Goal: Information Seeking & Learning: Learn about a topic

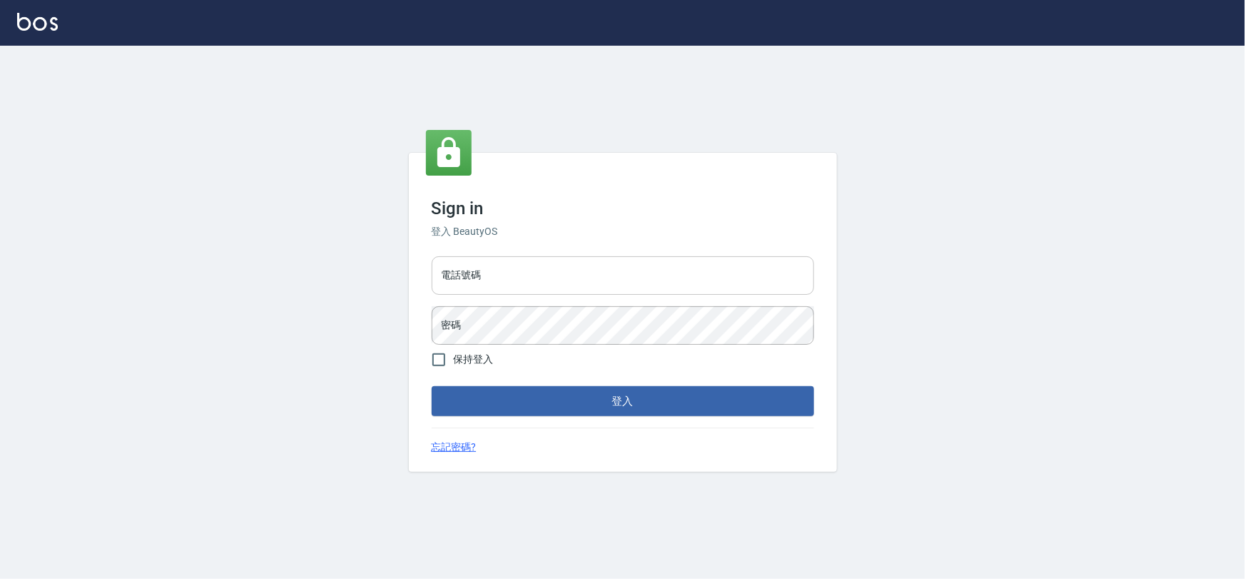
type input "0975575780"
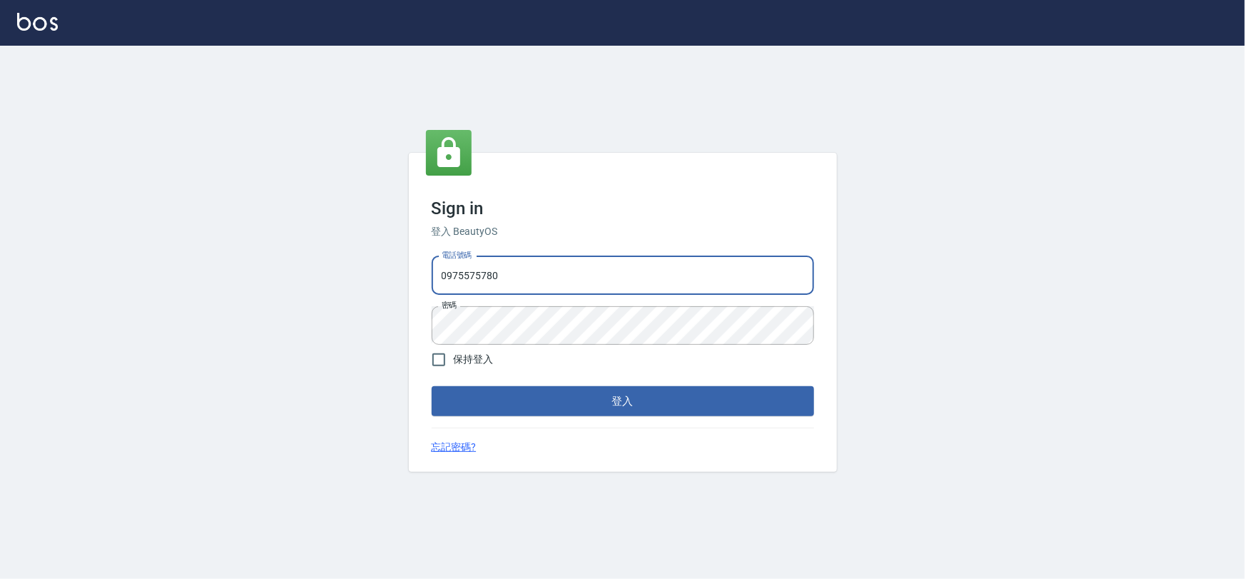
click at [485, 265] on input "0975575780" at bounding box center [623, 275] width 383 height 39
click at [650, 398] on button "登入" at bounding box center [623, 401] width 383 height 30
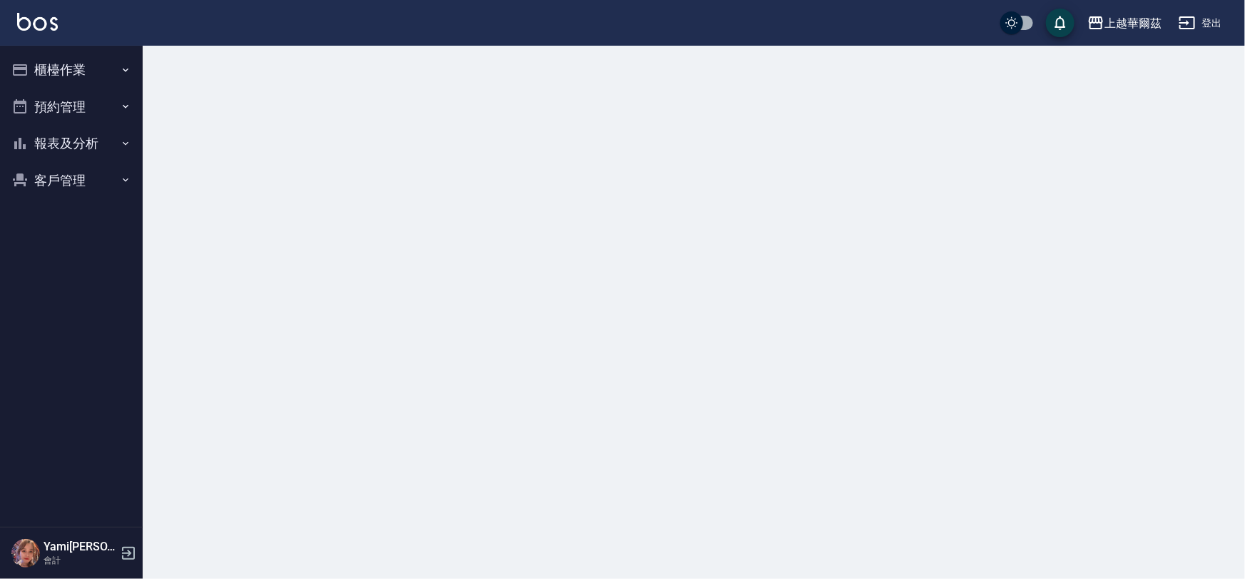
click at [65, 177] on button "客戶管理" at bounding box center [71, 180] width 131 height 37
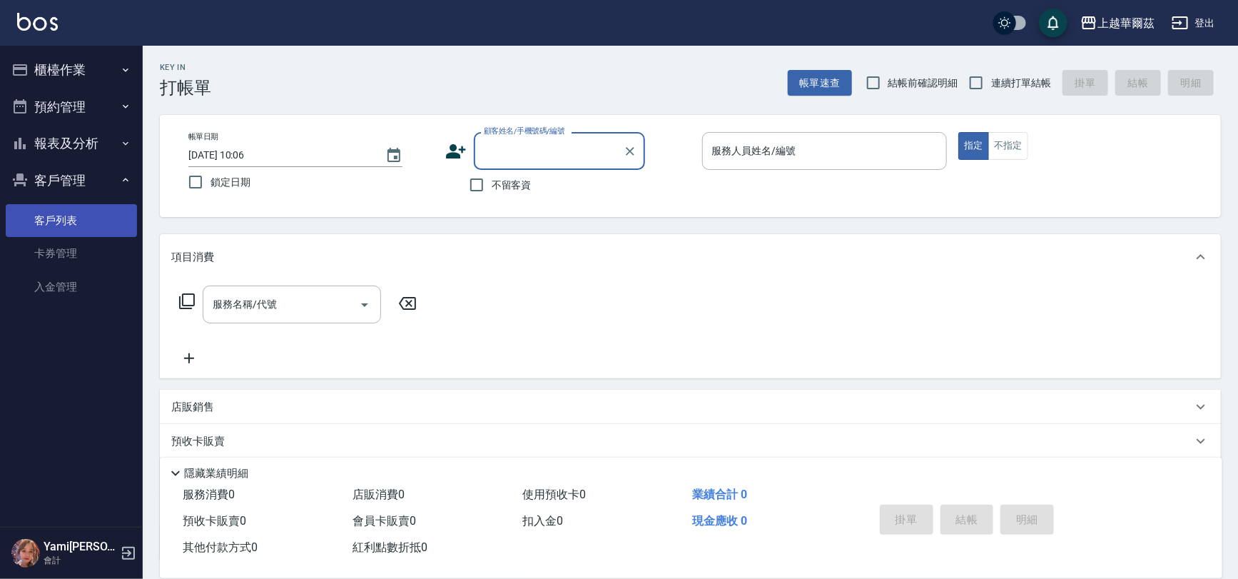
click at [62, 214] on link "客戶列表" at bounding box center [71, 220] width 131 height 33
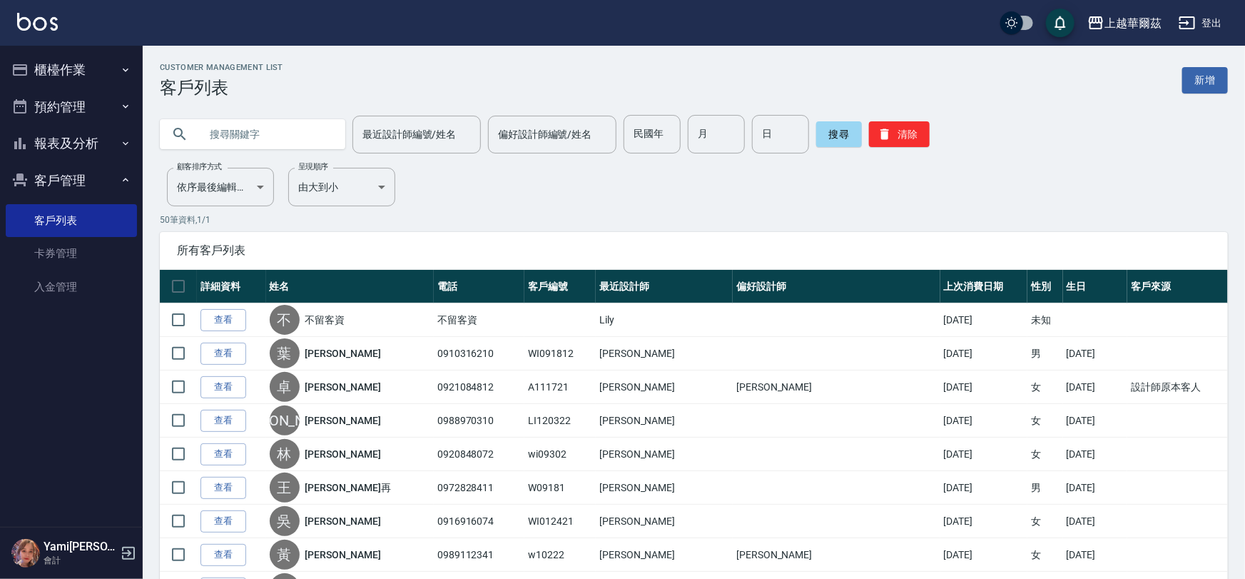
click at [239, 133] on input "text" at bounding box center [267, 134] width 134 height 39
type input "w"
type input "t102821"
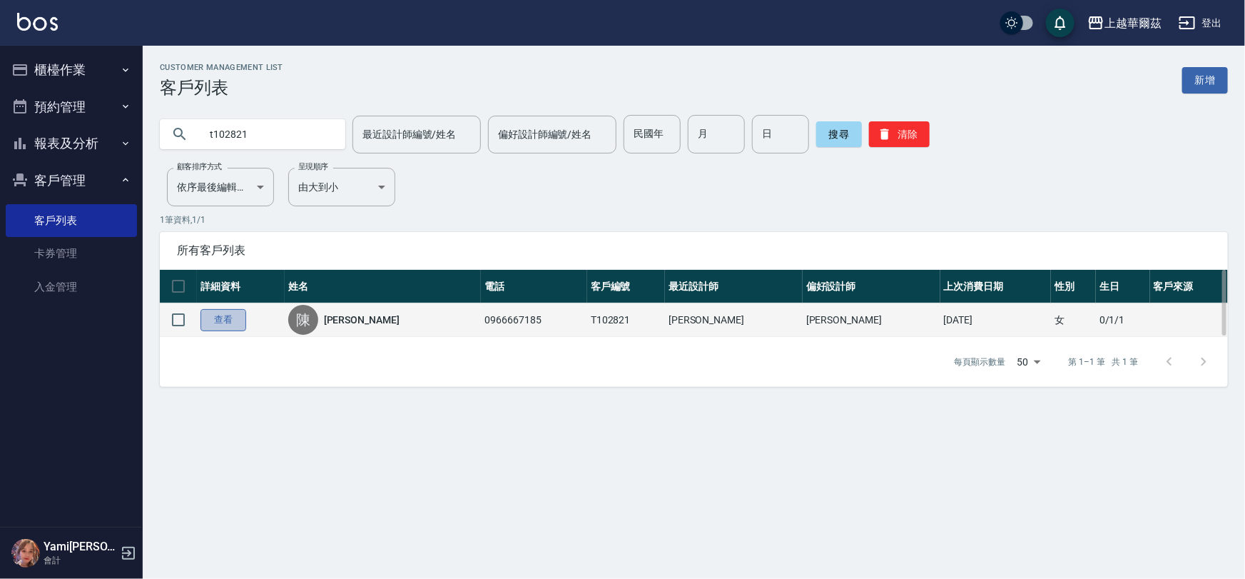
click at [228, 310] on link "查看" at bounding box center [224, 320] width 46 height 22
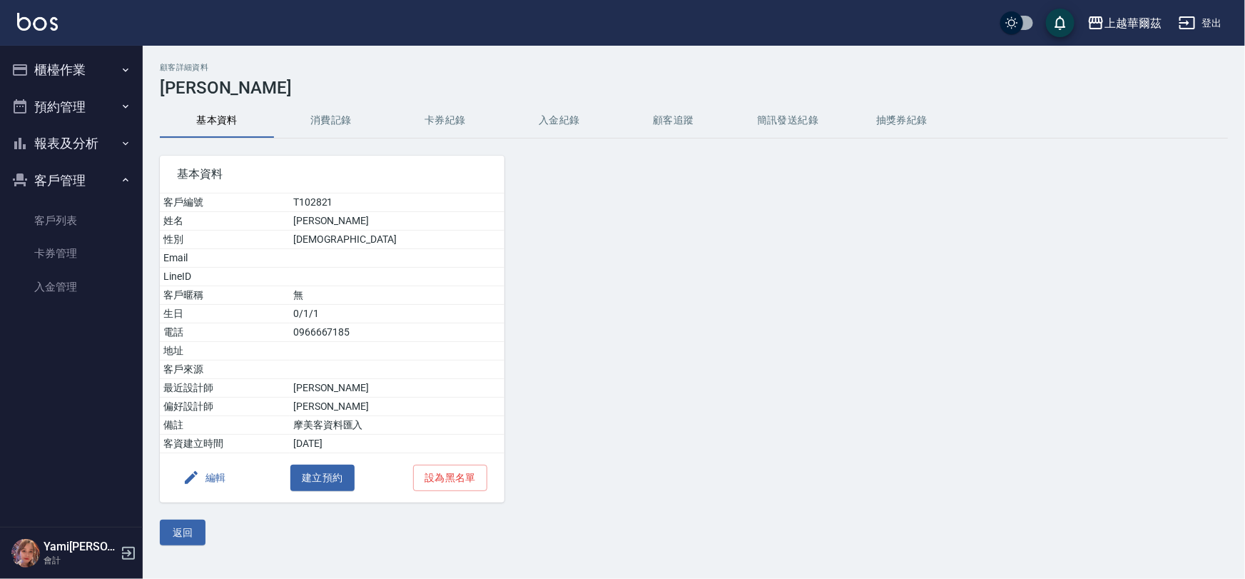
click at [337, 120] on button "消費記錄" at bounding box center [331, 120] width 114 height 34
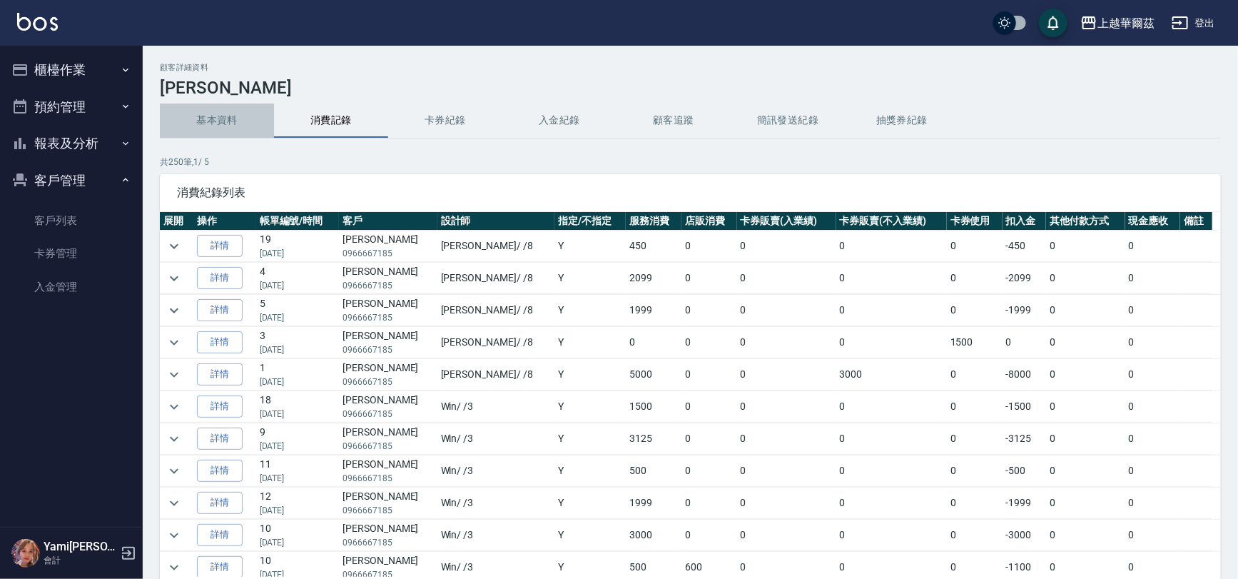
click at [222, 121] on button "基本資料" at bounding box center [217, 120] width 114 height 34
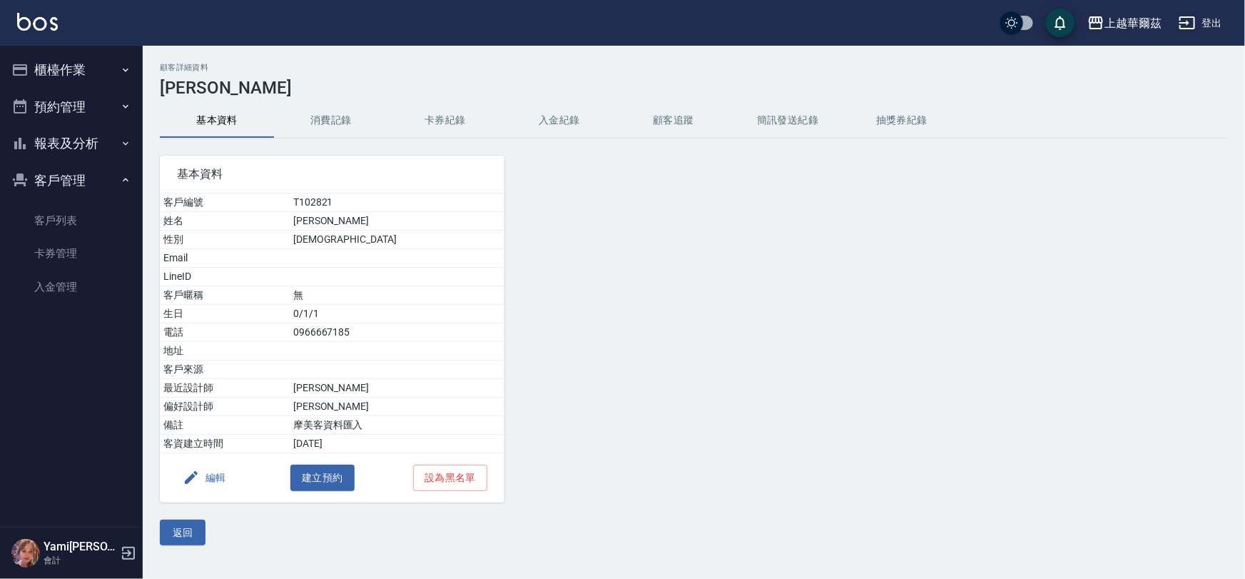
click at [310, 123] on button "消費記錄" at bounding box center [331, 120] width 114 height 34
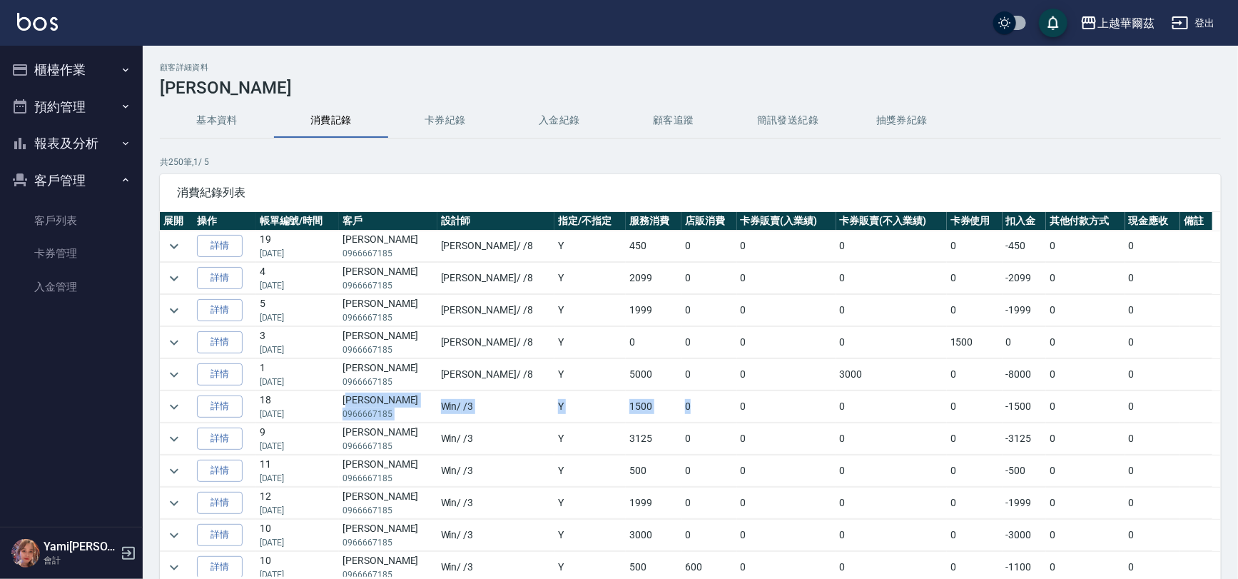
drag, startPoint x: 371, startPoint y: 397, endPoint x: 634, endPoint y: 416, distance: 263.4
click at [634, 416] on tr "詳情 18 [DATE] [PERSON_NAME]0966667185 Win / /3 Y 1500 0 0 0 0 -1500 0 0" at bounding box center [690, 406] width 1061 height 31
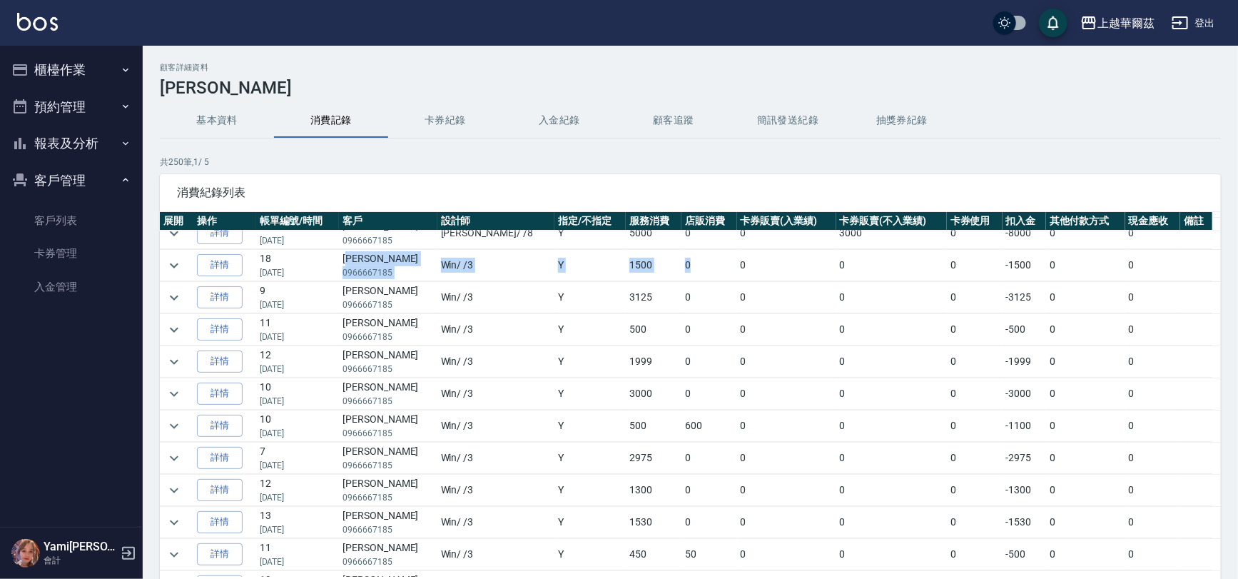
scroll to position [143, 0]
click at [235, 263] on link "詳情" at bounding box center [220, 264] width 46 height 22
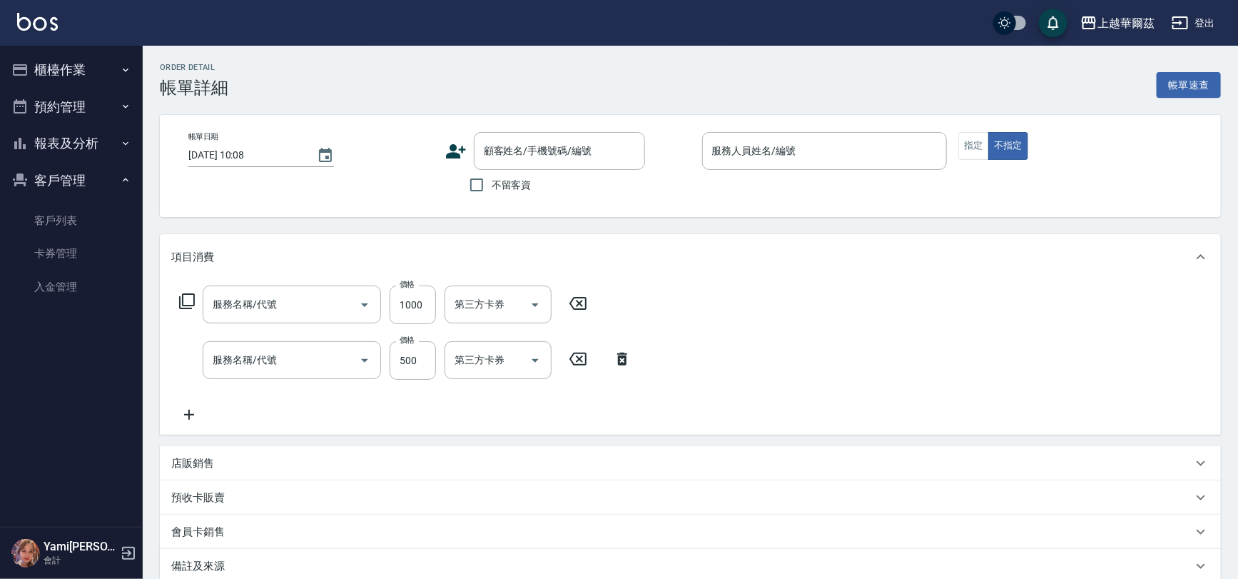
type input "[DATE] 19:09"
type input "Win-3"
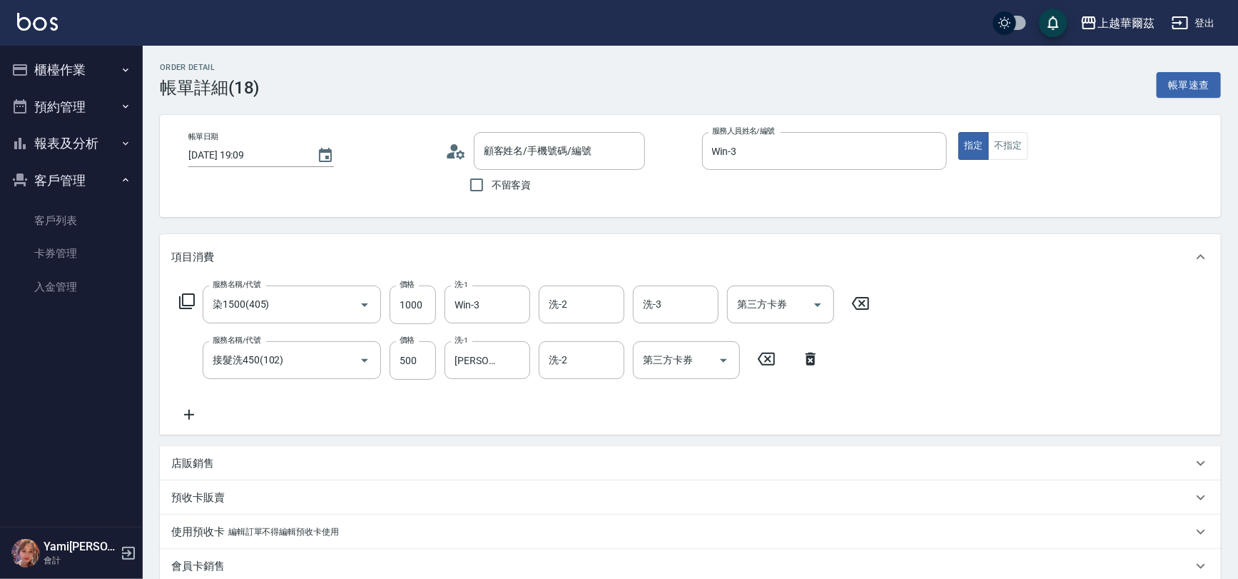
type input "染1500(405)"
type input "接髮洗450(102)"
type input "[PERSON_NAME]/0966667185/T102821"
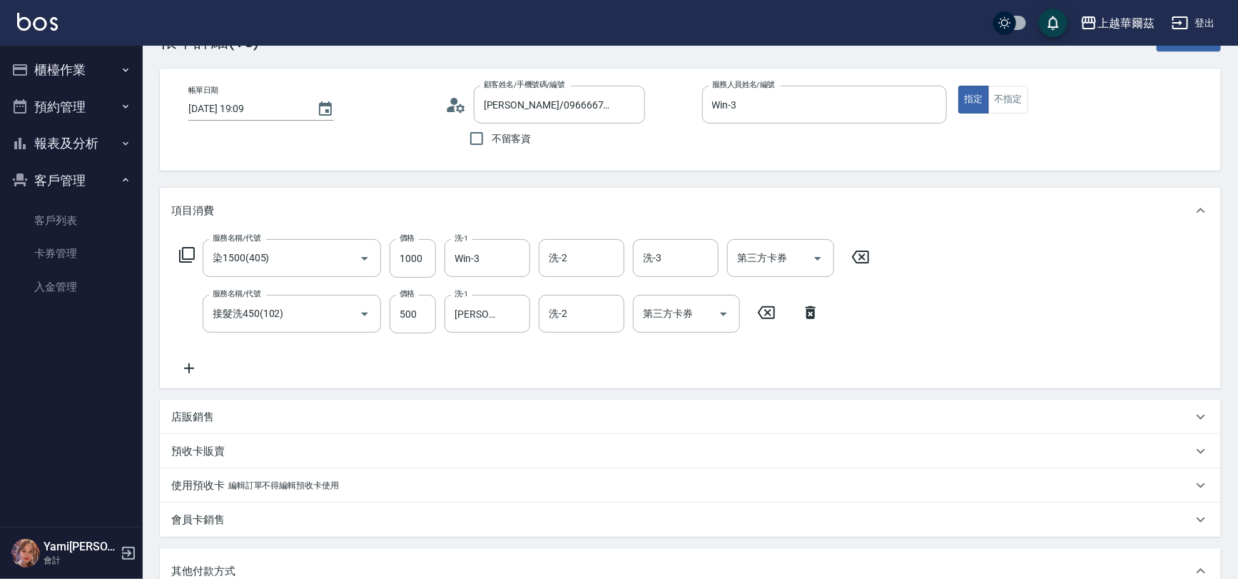
scroll to position [54, 0]
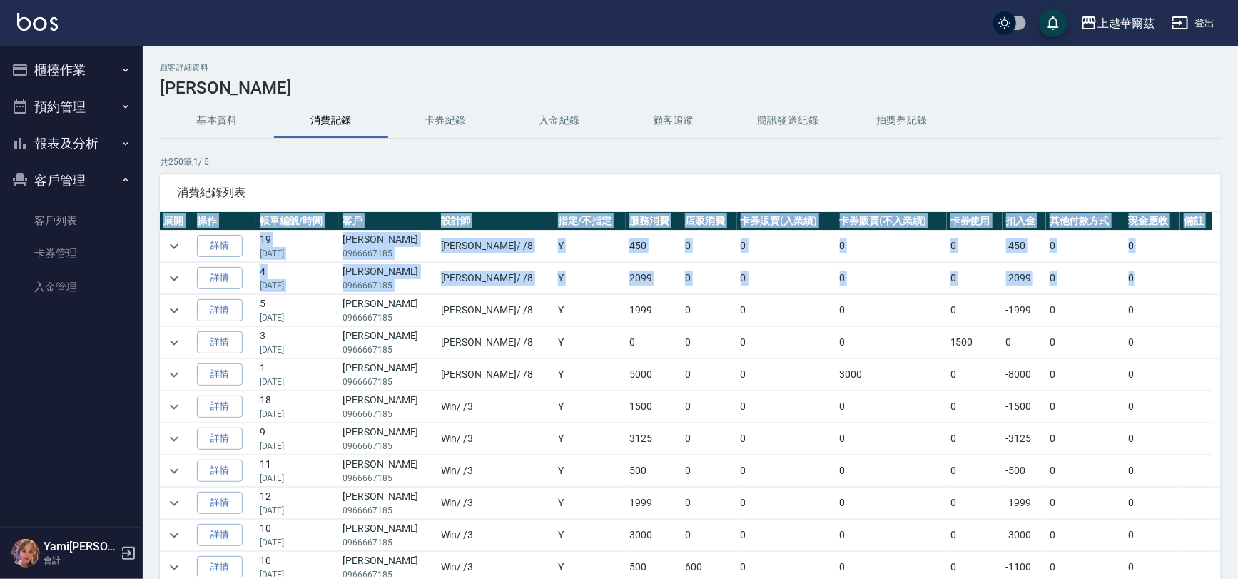
drag, startPoint x: 1213, startPoint y: 278, endPoint x: 1215, endPoint y: 253, distance: 25.0
click at [1215, 253] on div "展開 操作 帳單編號/時間 客戶 設計師 指定/不指定 服務消費 店販消費 卡券販賣(入業績) 卡券販賣(不入業績) 卡券使用 扣入金 其他付款方式 現金應收…" at bounding box center [690, 394] width 1061 height 365
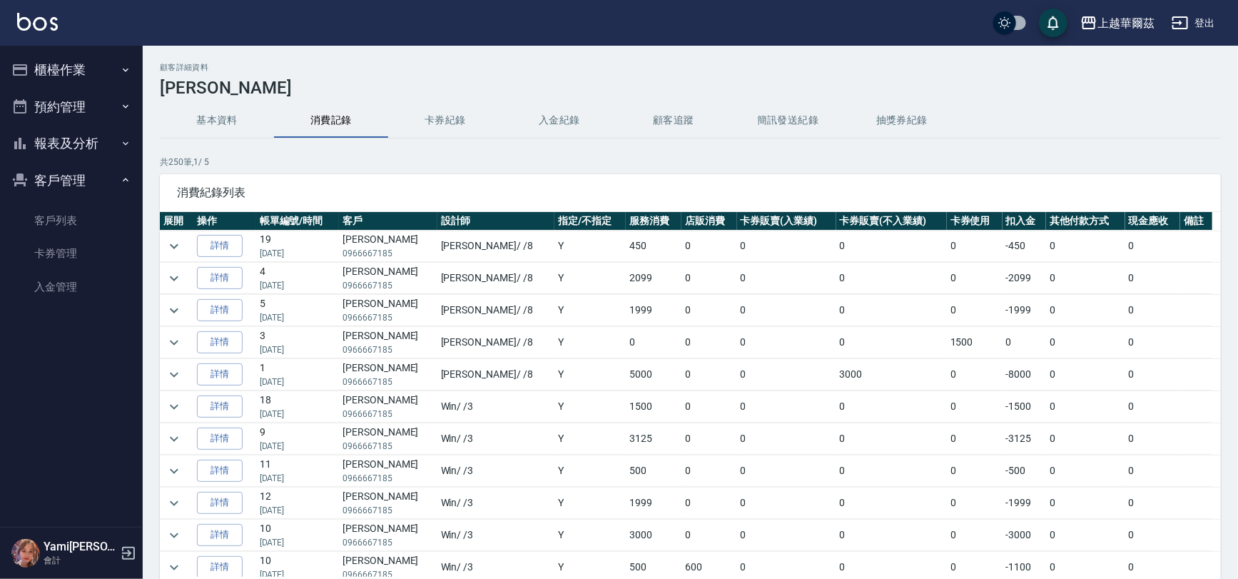
click at [937, 181] on div "消費紀錄列表" at bounding box center [690, 192] width 1061 height 37
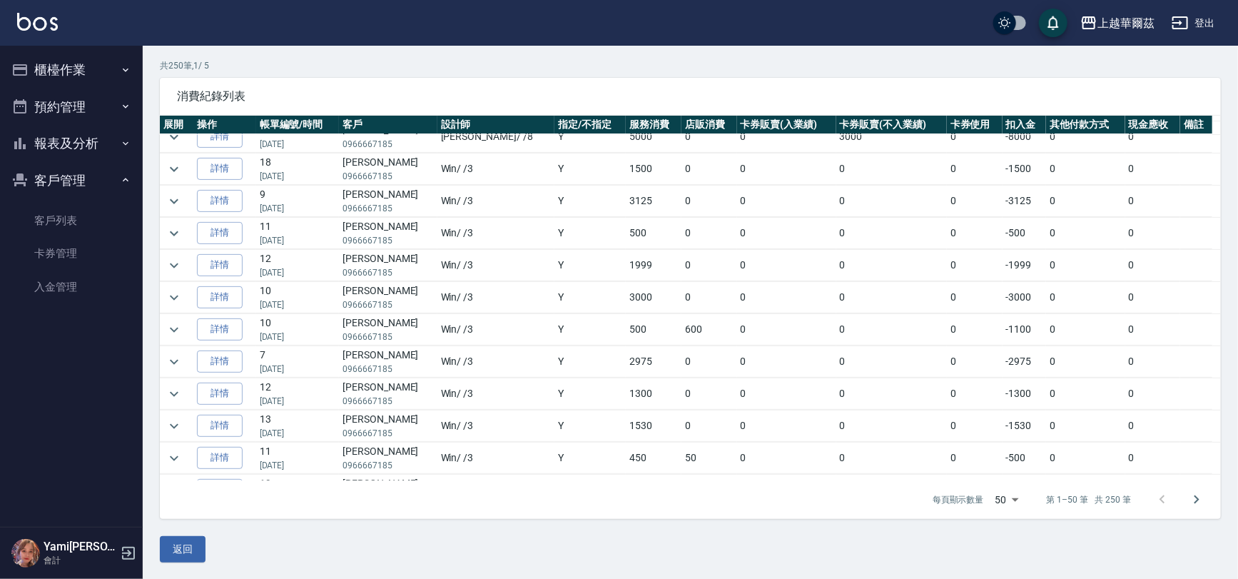
scroll to position [146, 0]
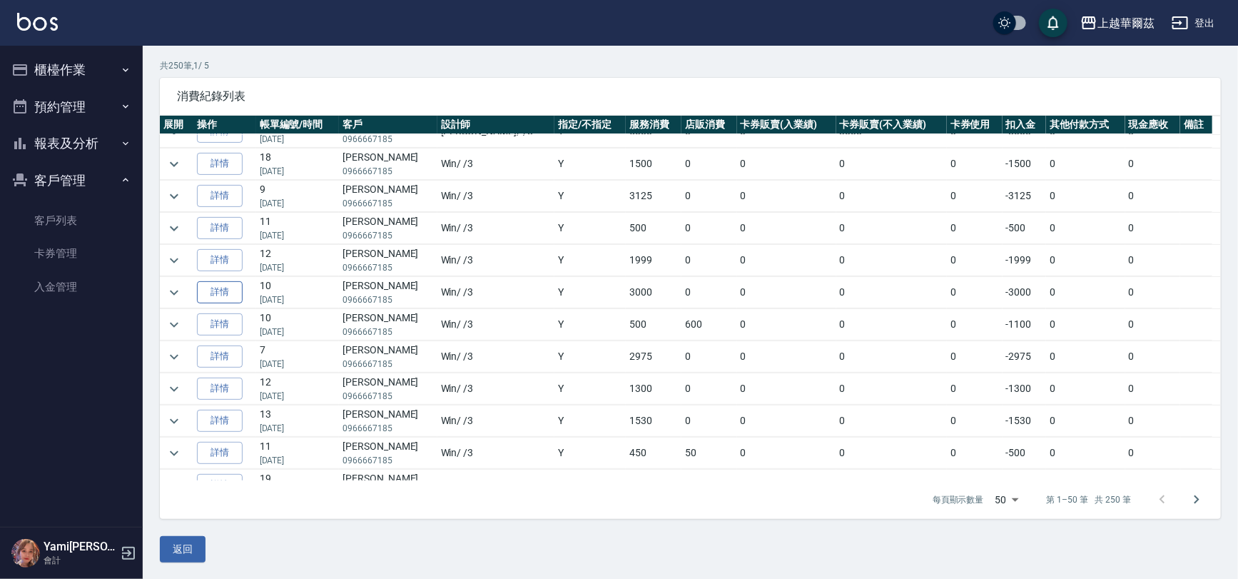
click at [211, 290] on link "詳情" at bounding box center [220, 292] width 46 height 22
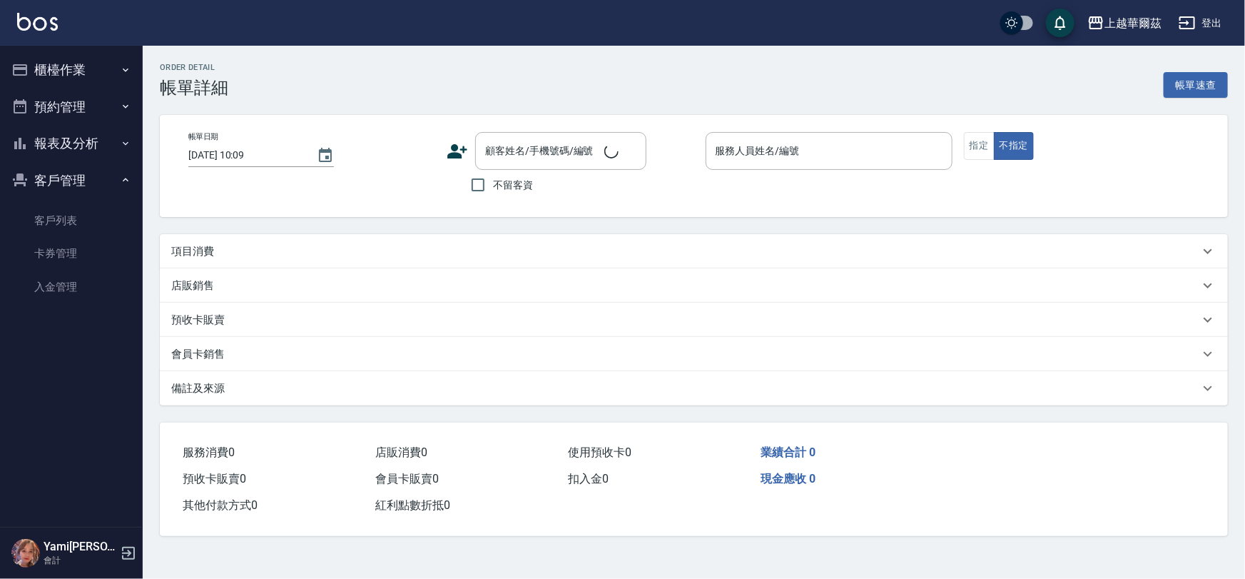
type input "[DATE] 20:30"
type input "Win-3"
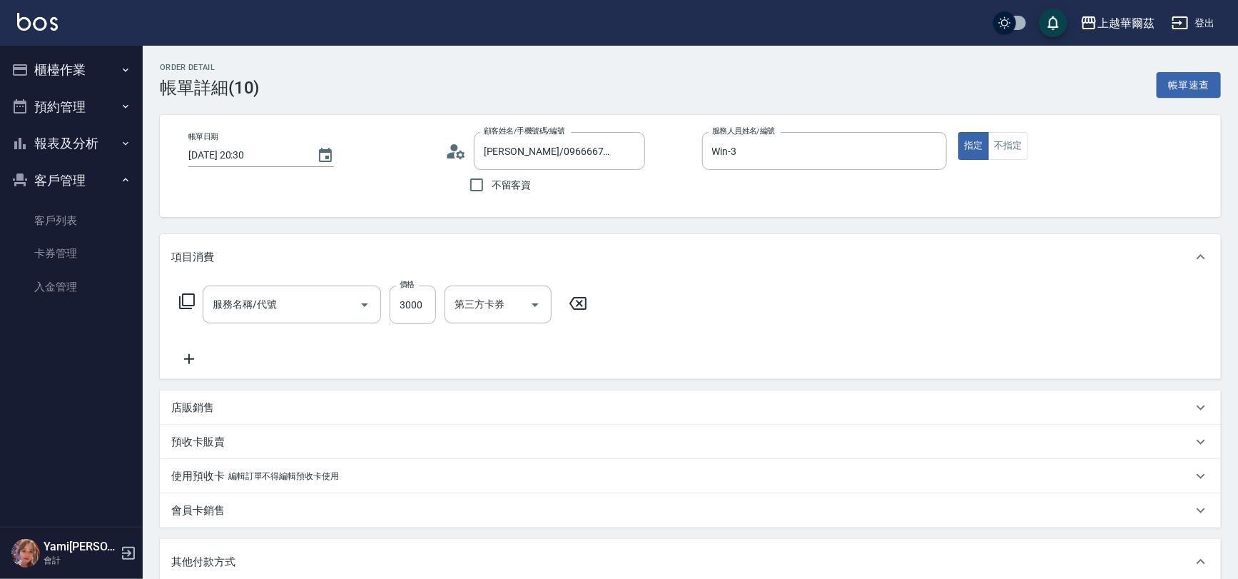
type input "[PERSON_NAME]/0966667185/T102821"
type input "貼片重整3000(707)"
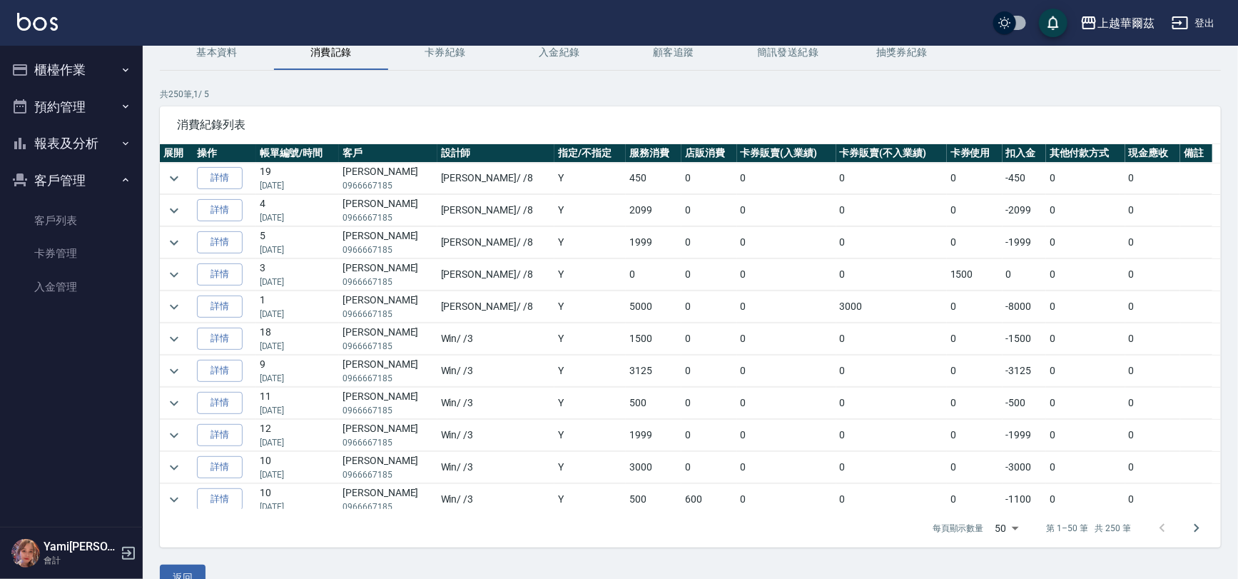
scroll to position [70, 0]
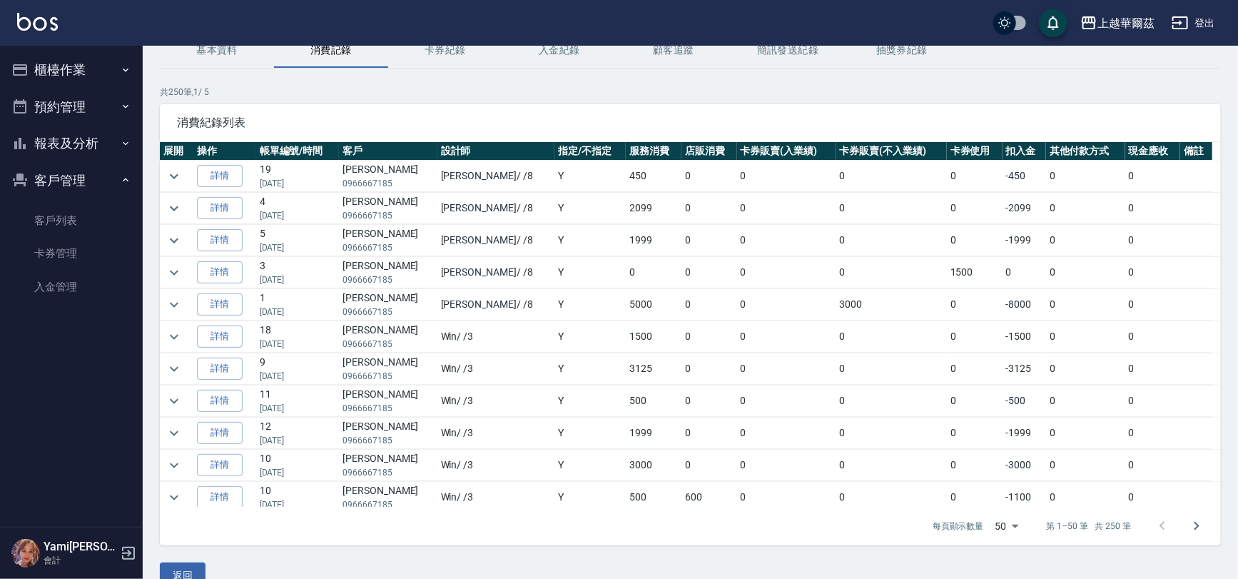
drag, startPoint x: 1213, startPoint y: 235, endPoint x: 1210, endPoint y: 253, distance: 18.1
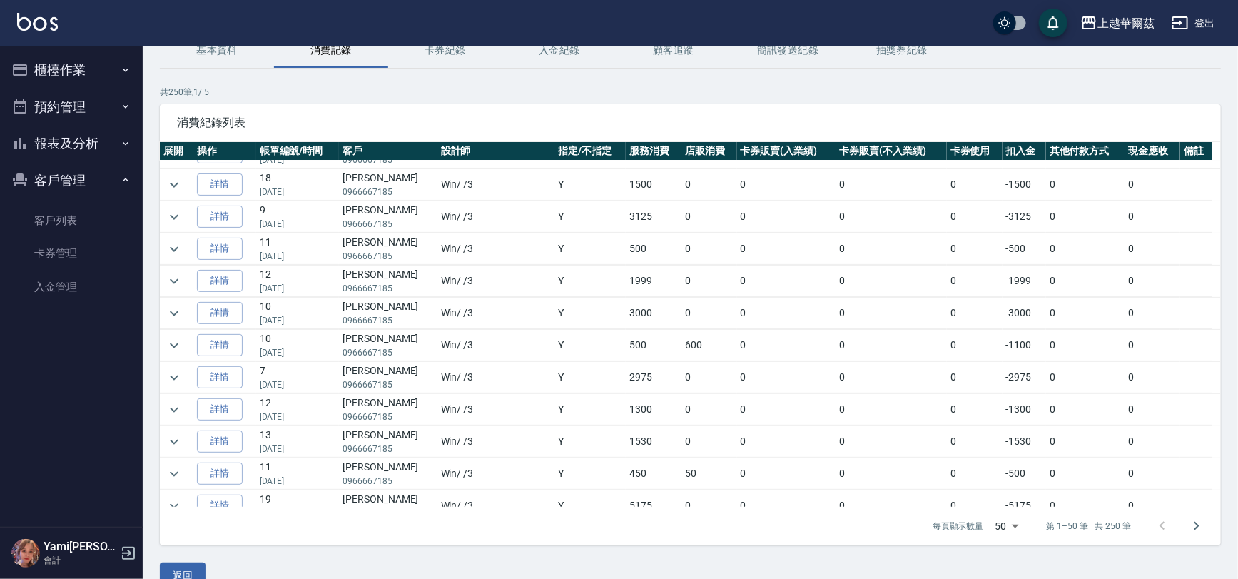
scroll to position [161, 0]
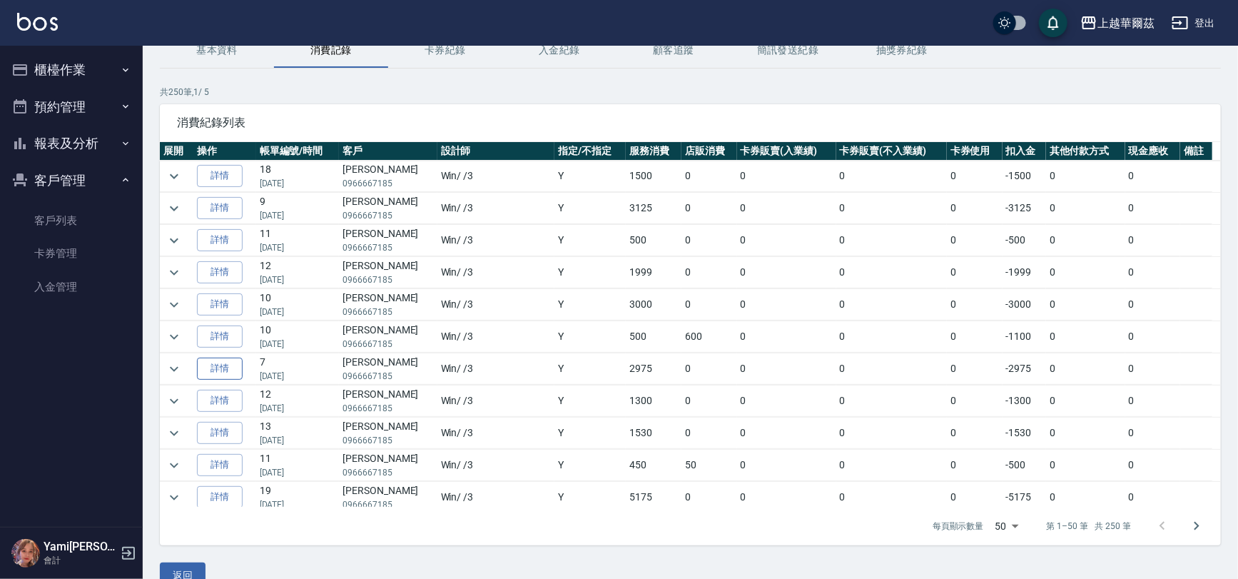
click at [208, 359] on link "詳情" at bounding box center [220, 369] width 46 height 22
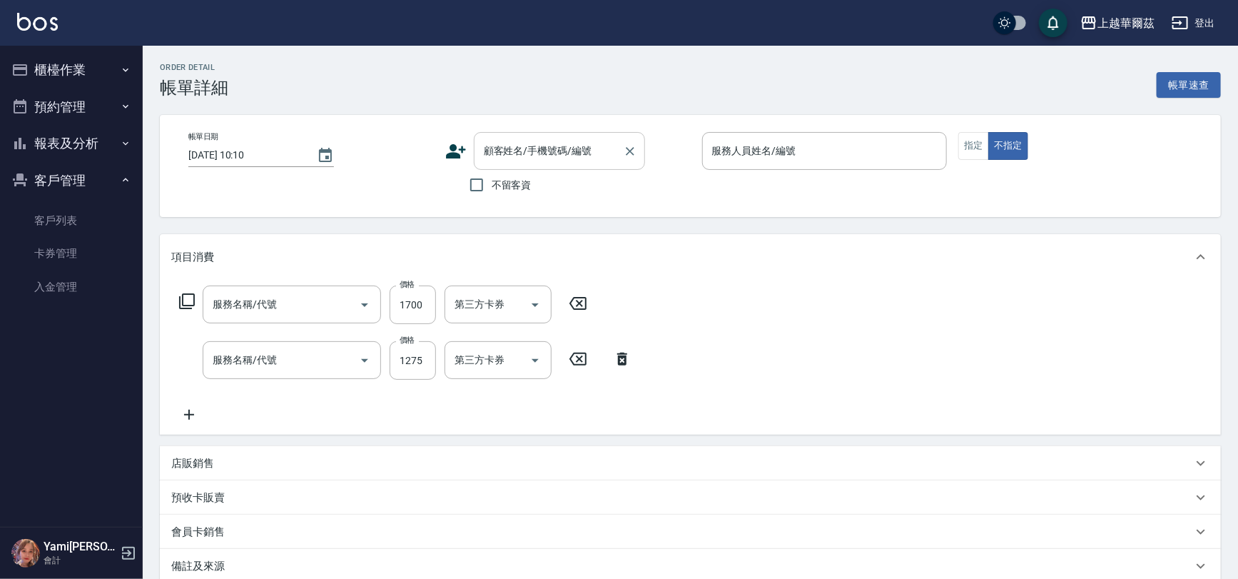
type input "[DATE] 20:20"
type input "Win-3"
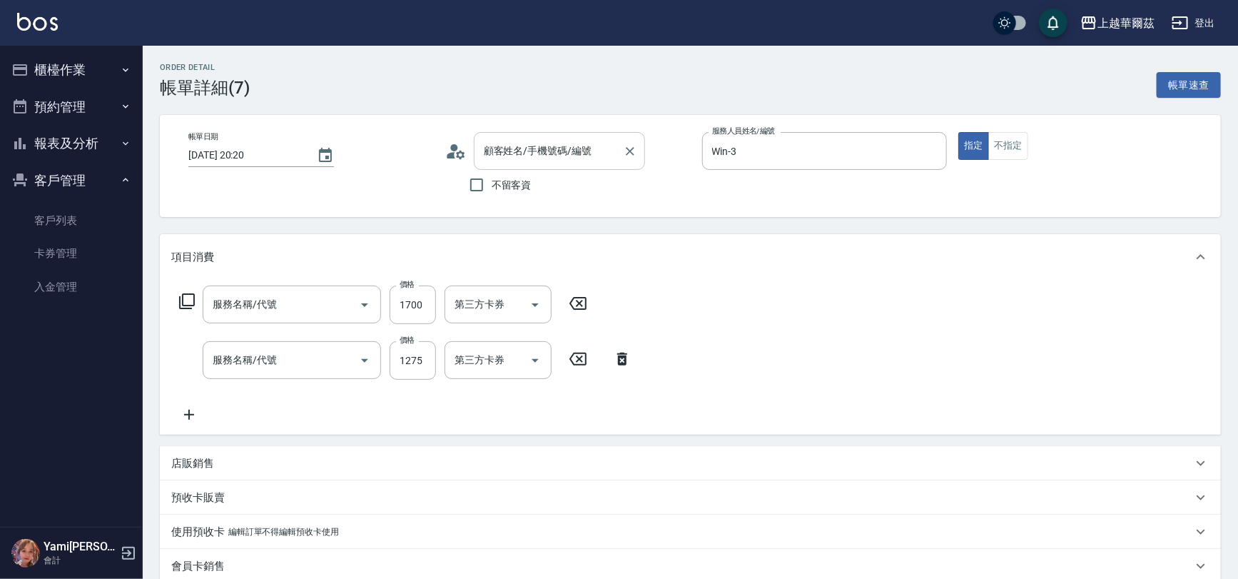
type input "日式結構護(609)"
type input "中草藥1800(822)"
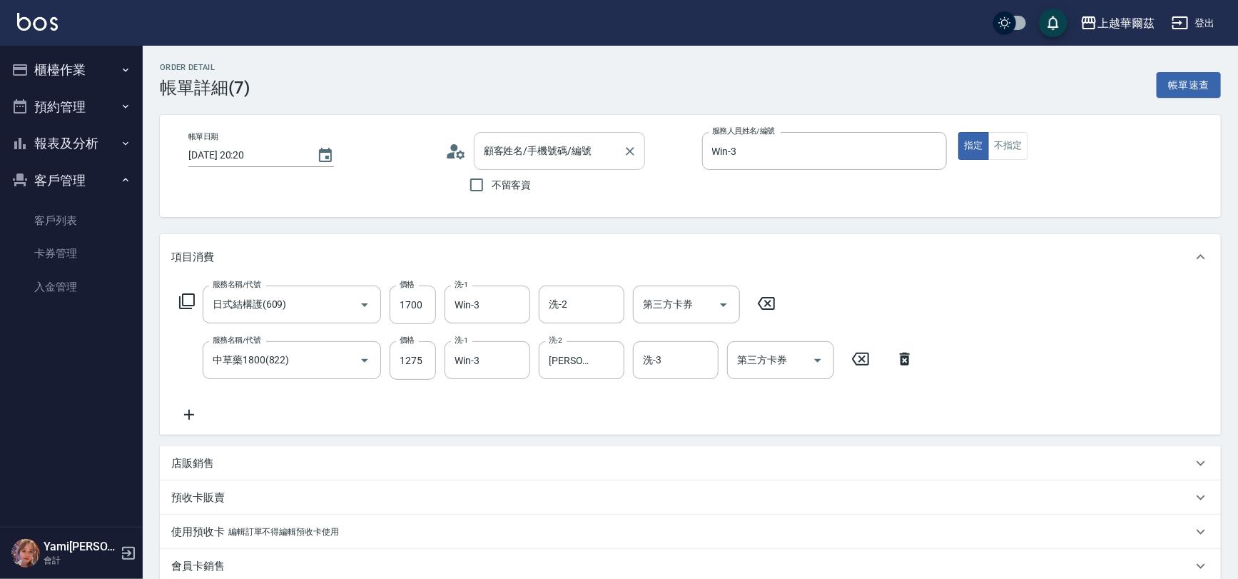
type input "[PERSON_NAME]/0966667185/T102821"
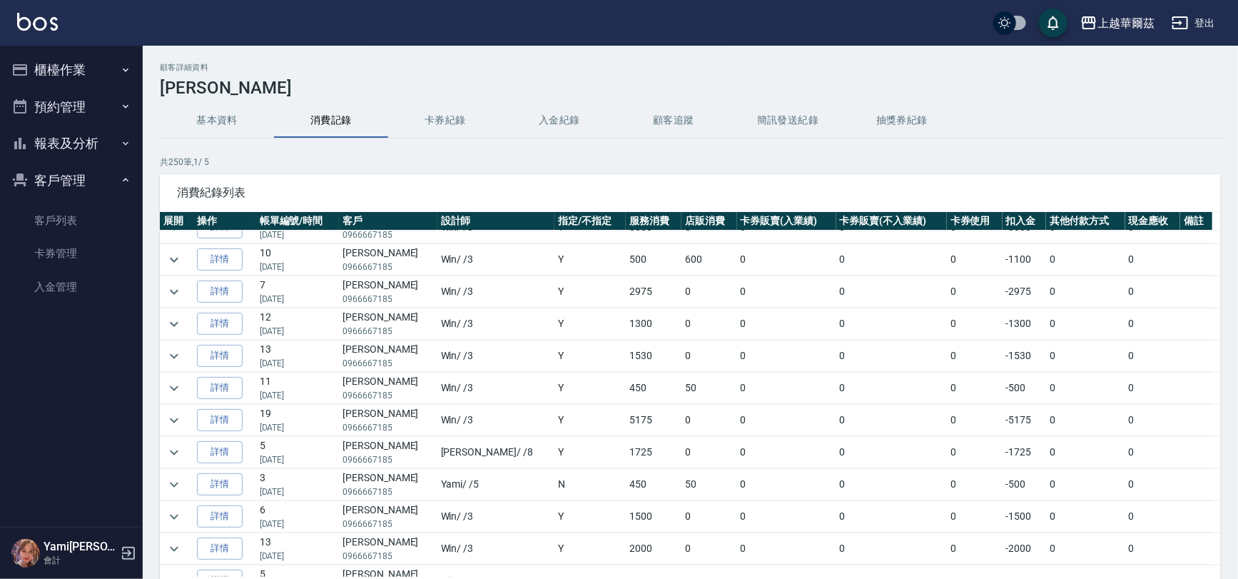
scroll to position [310, 0]
click at [221, 410] on link "詳情" at bounding box center [220, 417] width 46 height 22
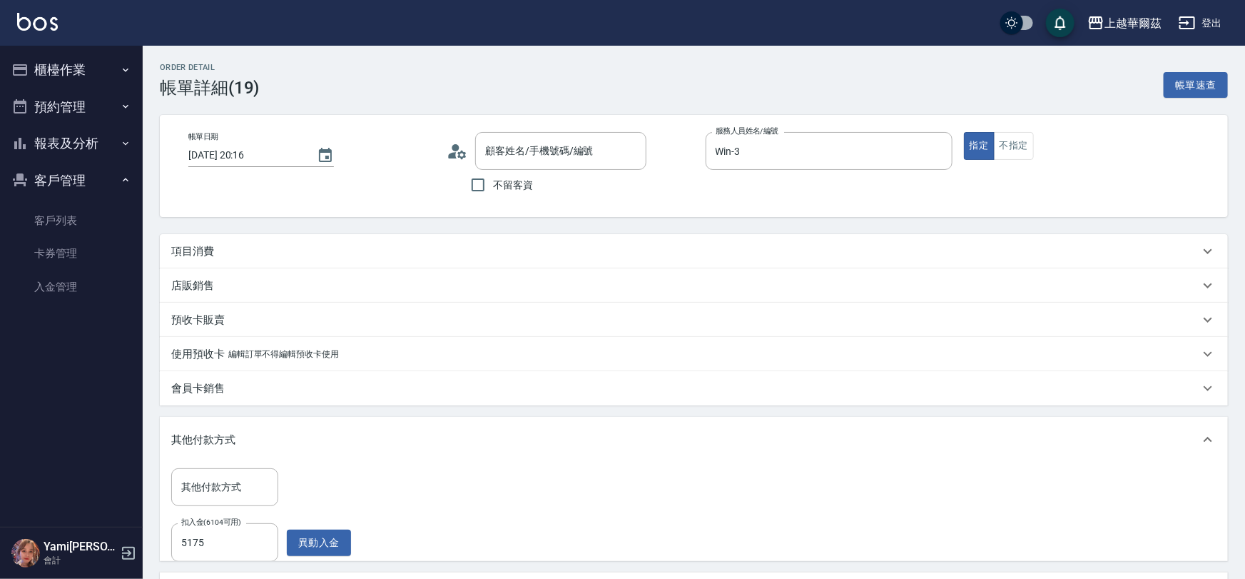
type input "[DATE] 20:16"
type input "Win-3"
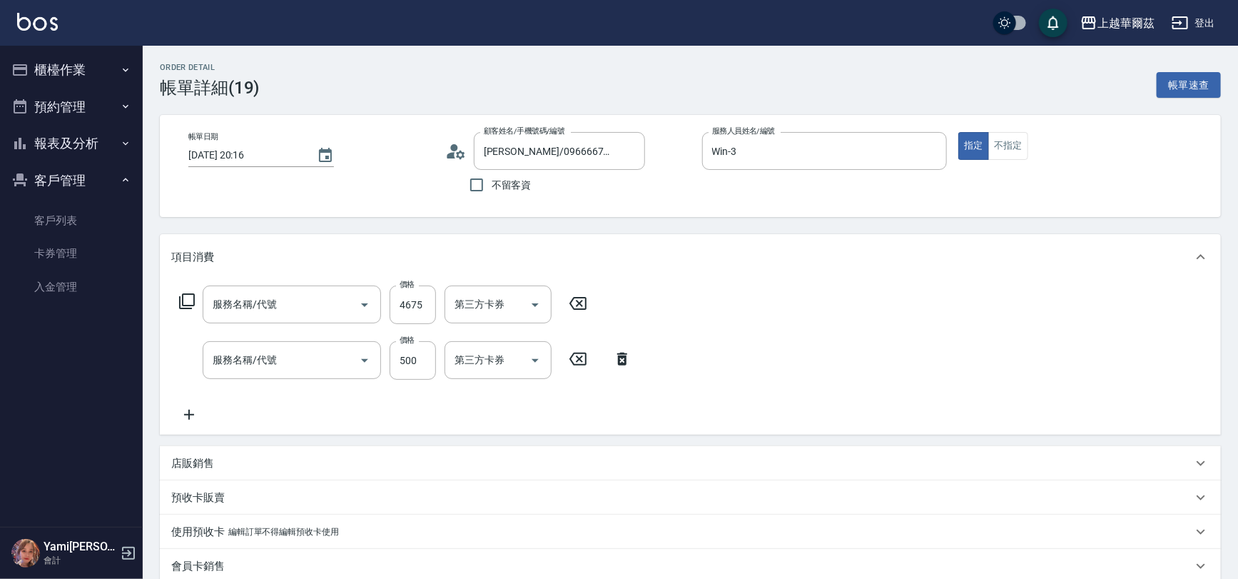
type input "[PERSON_NAME]/0966667185/T102821"
type input "離子護(636)"
type input "單剪500(302)"
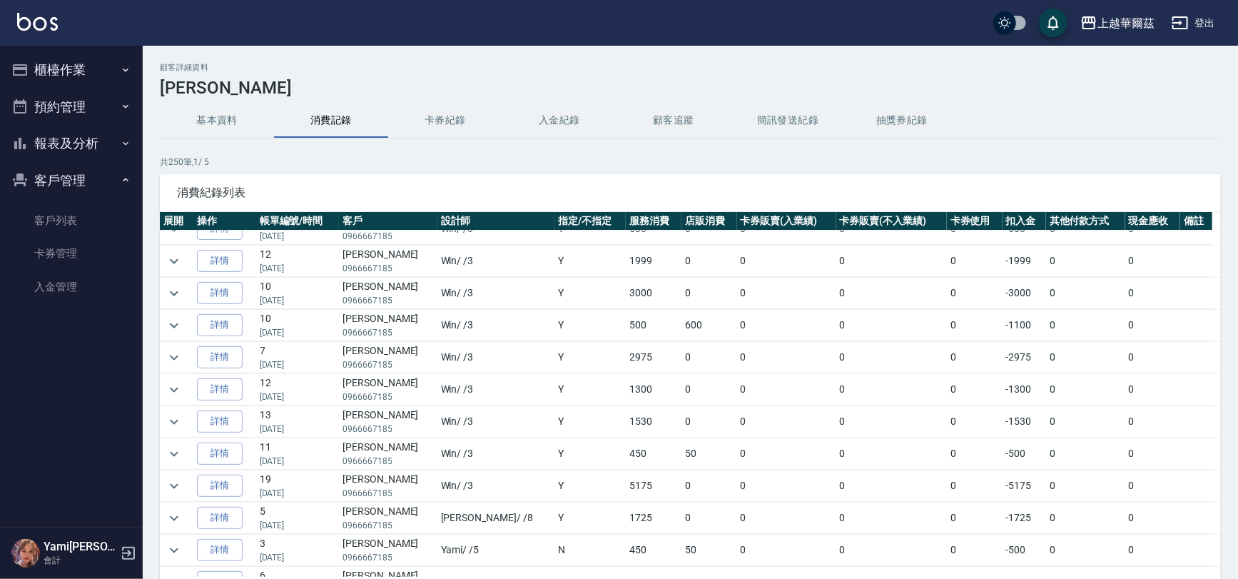
scroll to position [250, 0]
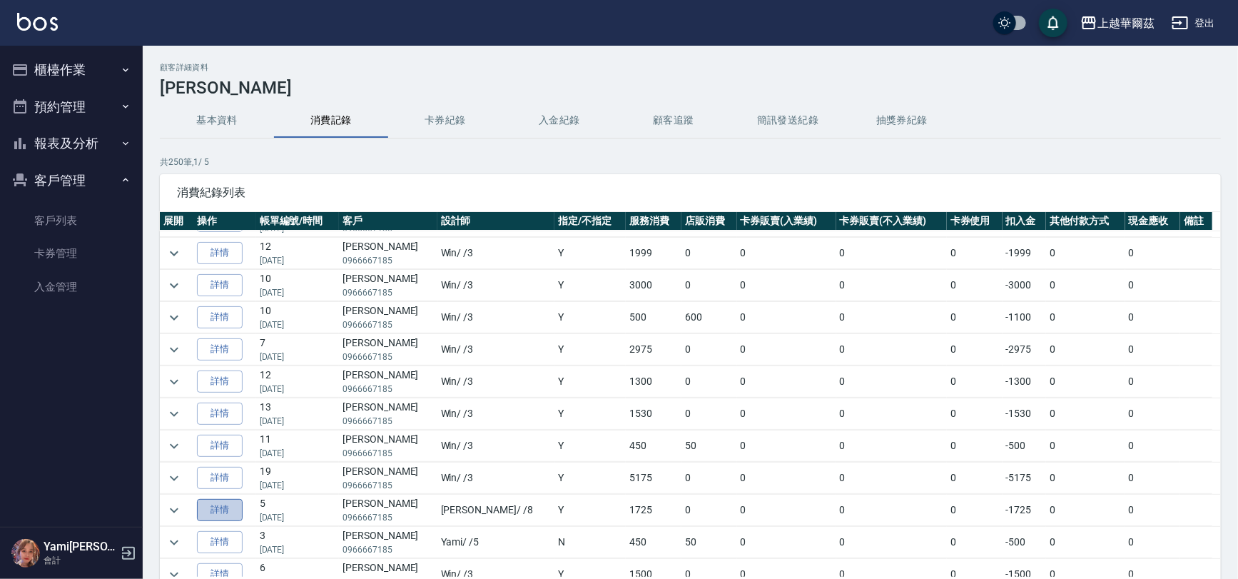
click at [206, 511] on link "詳情" at bounding box center [220, 510] width 46 height 22
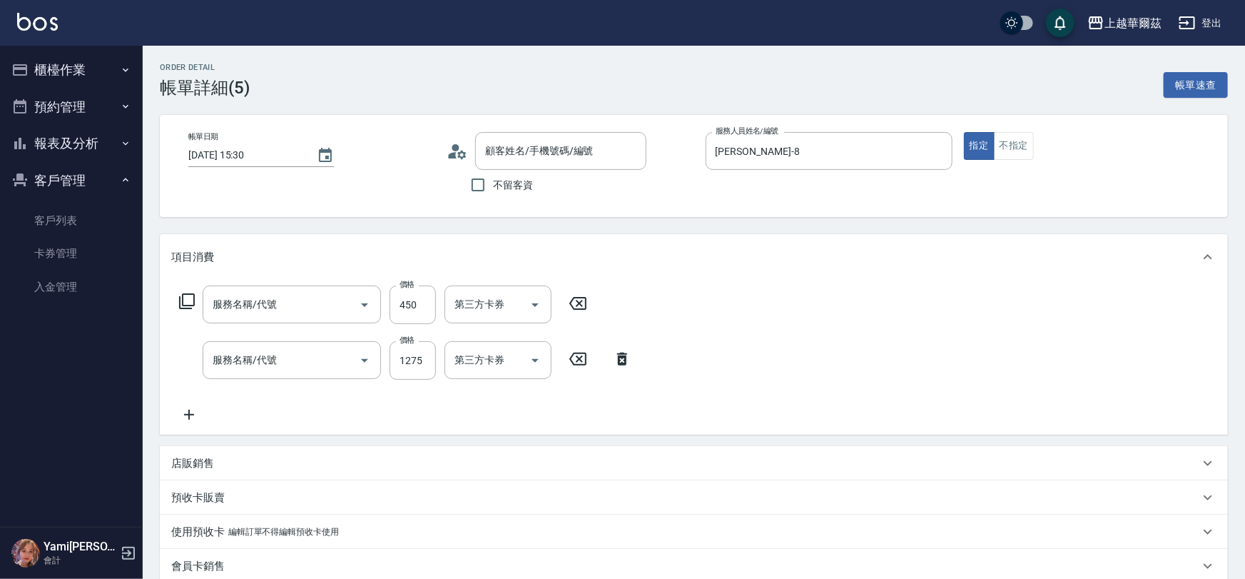
type input "[DATE] 15:30"
type input "[PERSON_NAME]-8"
type input "[PERSON_NAME]/0966667185/T102821"
type input "剪髮400(303)"
type input "死海礦泥單次1500(813)"
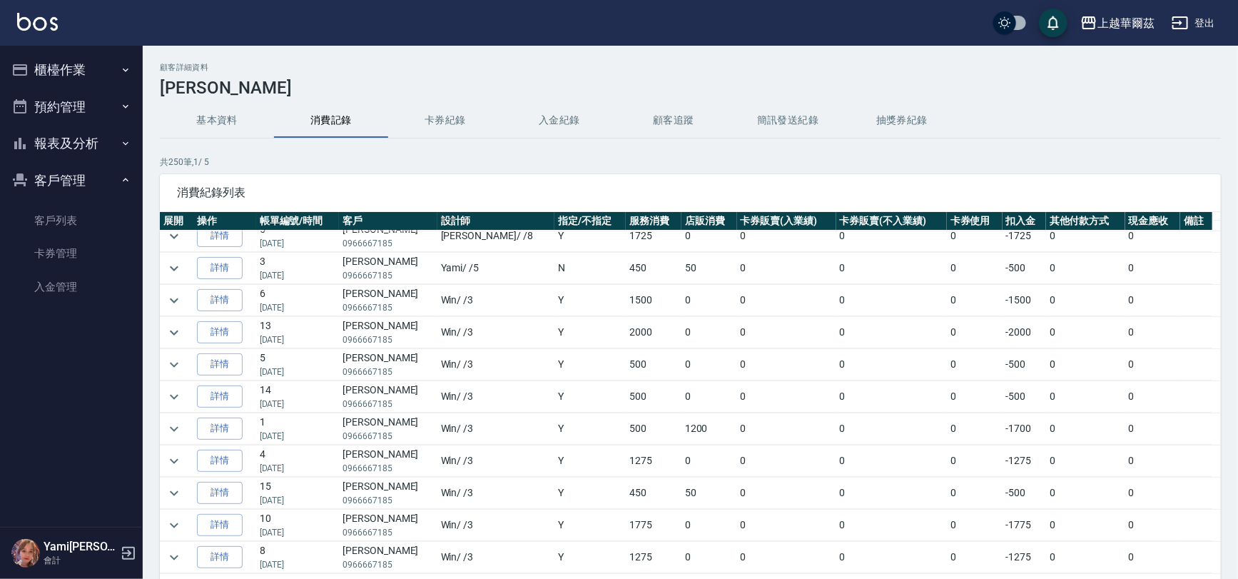
scroll to position [532, 0]
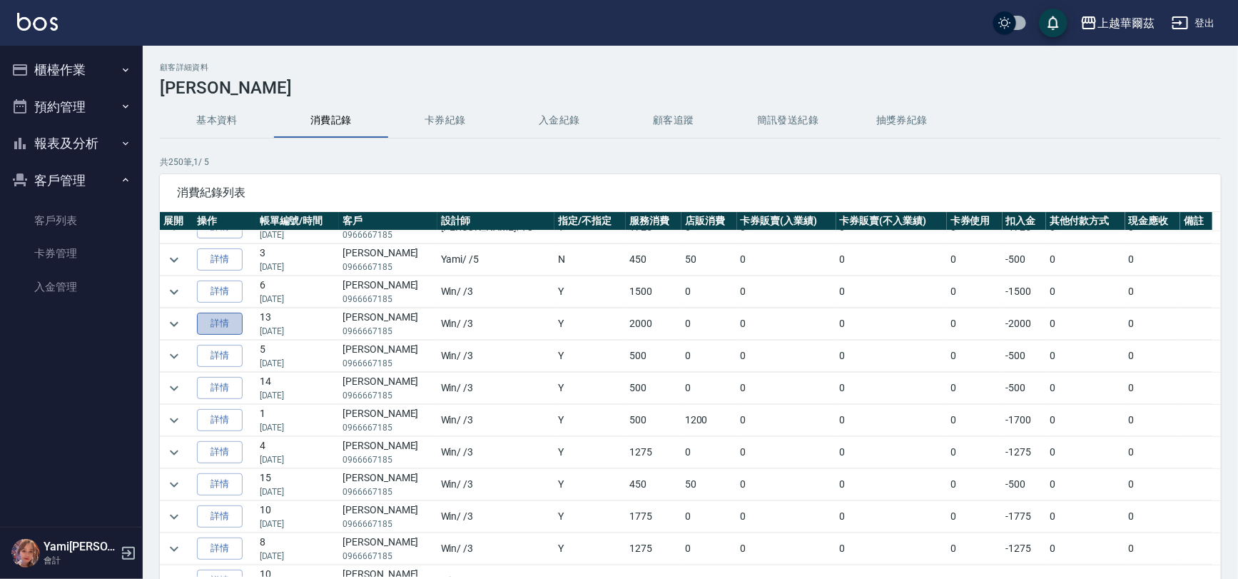
click at [228, 318] on link "詳情" at bounding box center [220, 324] width 46 height 22
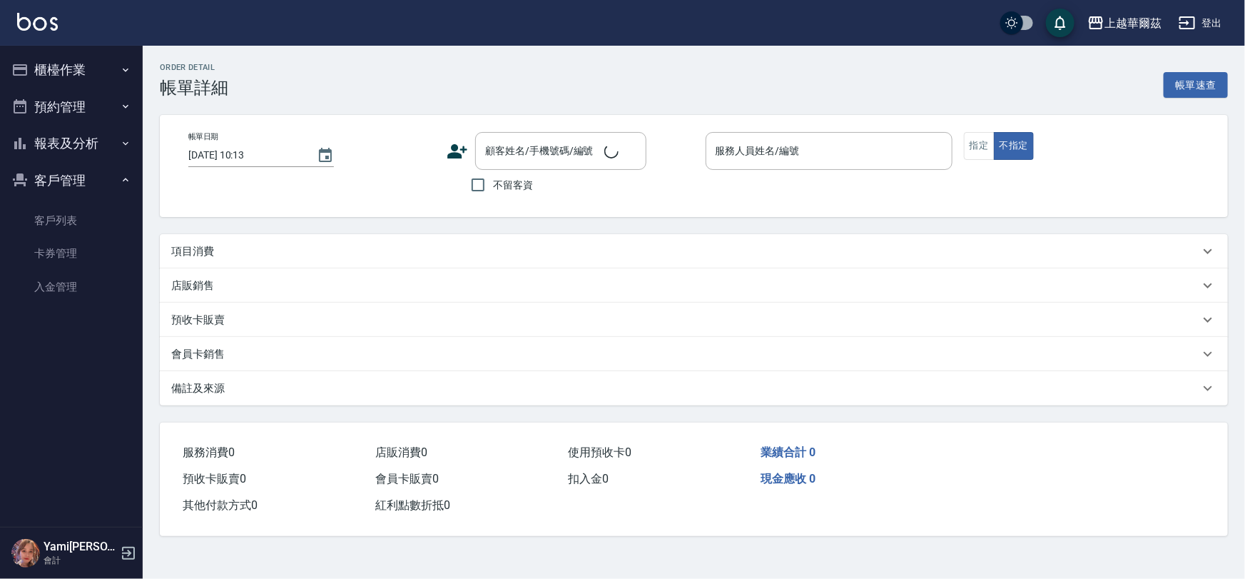
type input "[DATE] 19:53"
type input "Win-3"
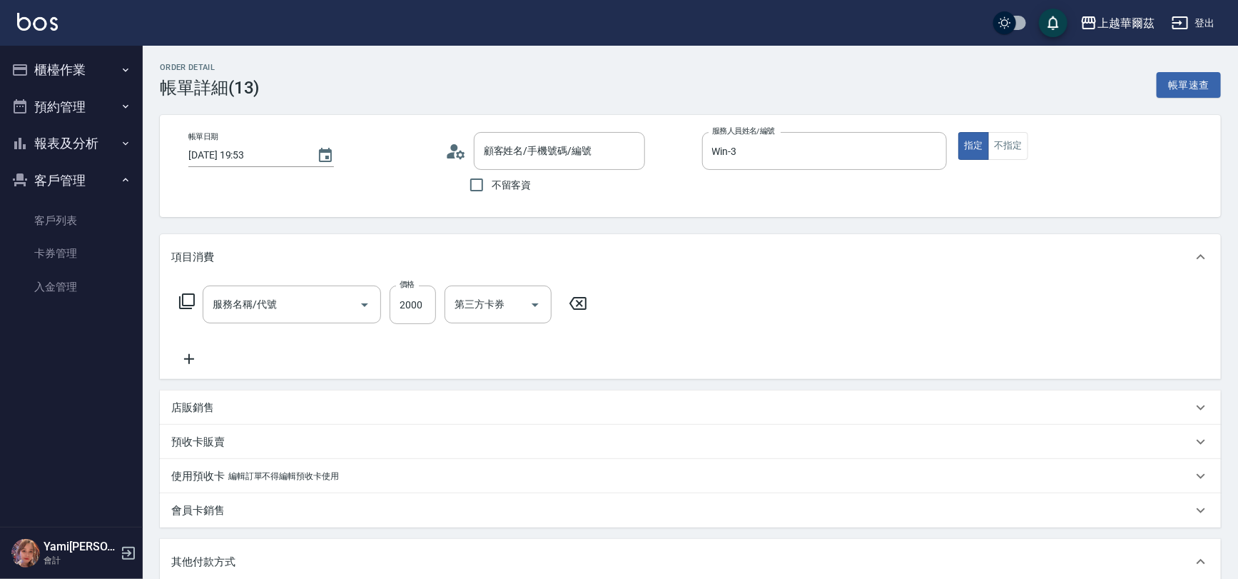
type input "[PERSON_NAME]/0966667185/T102821"
type input "染1500(405)"
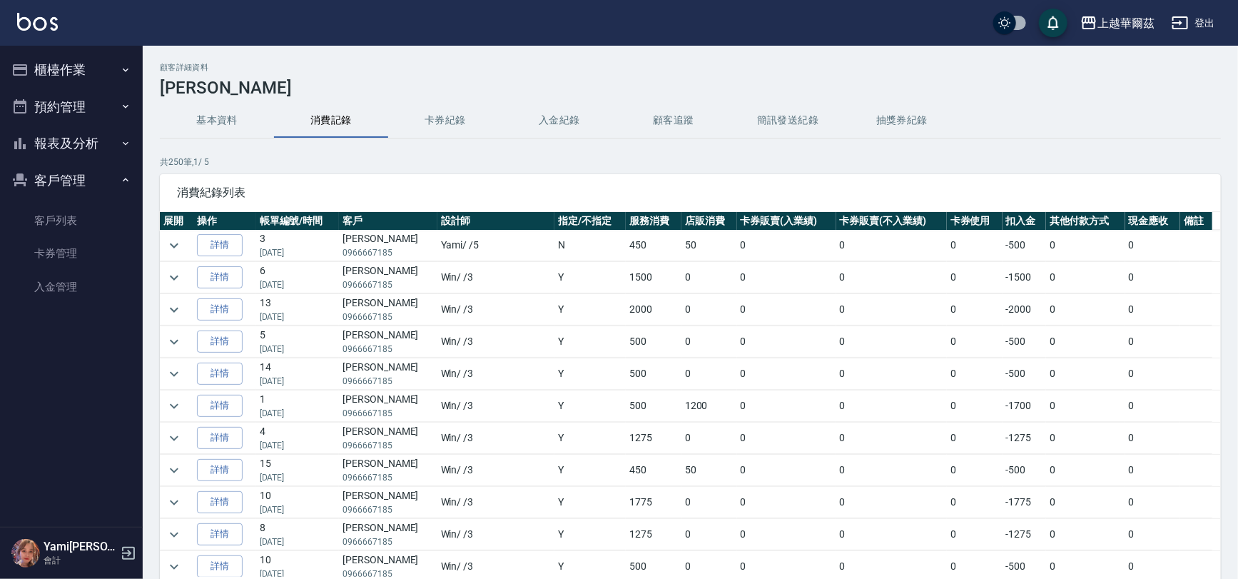
scroll to position [552, 0]
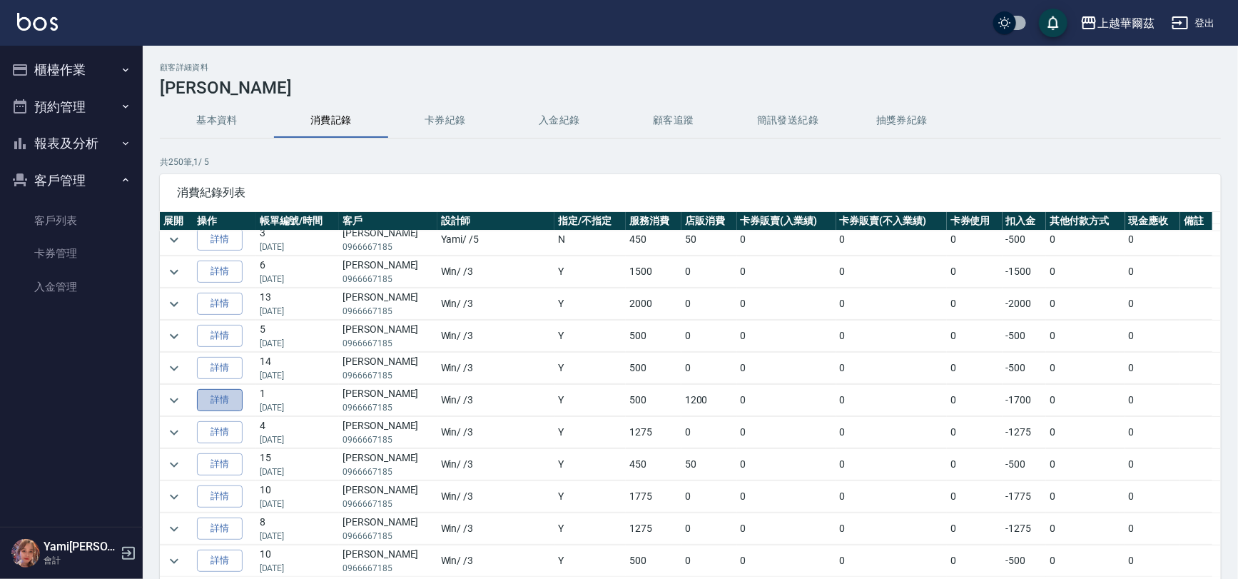
click at [218, 397] on link "詳情" at bounding box center [220, 400] width 46 height 22
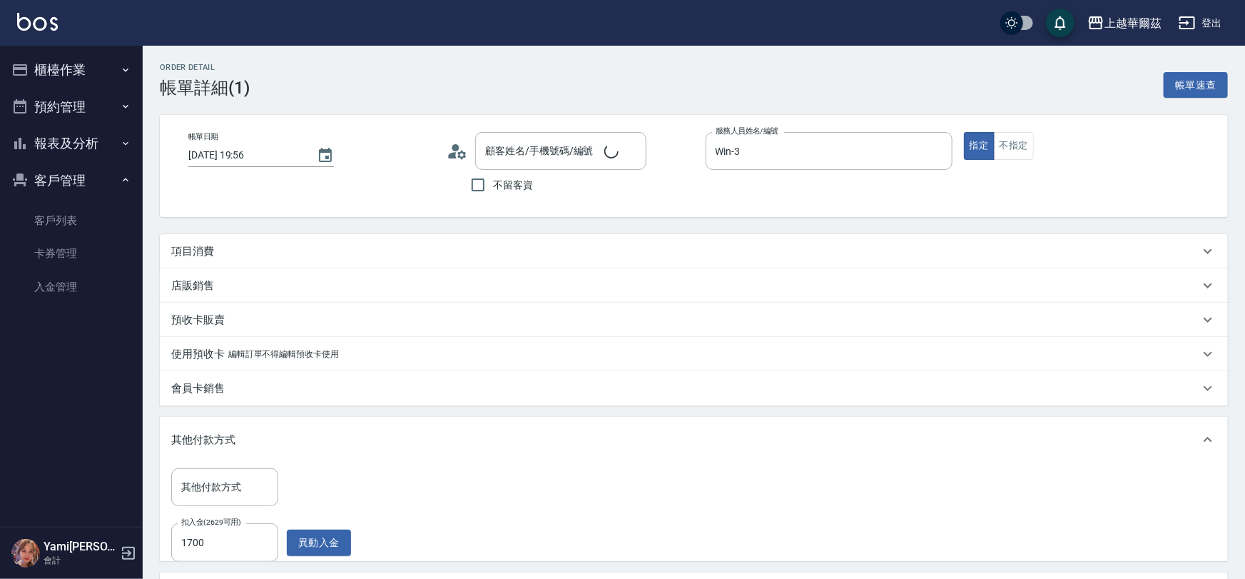
type input "[DATE] 19:56"
type input "Win-3"
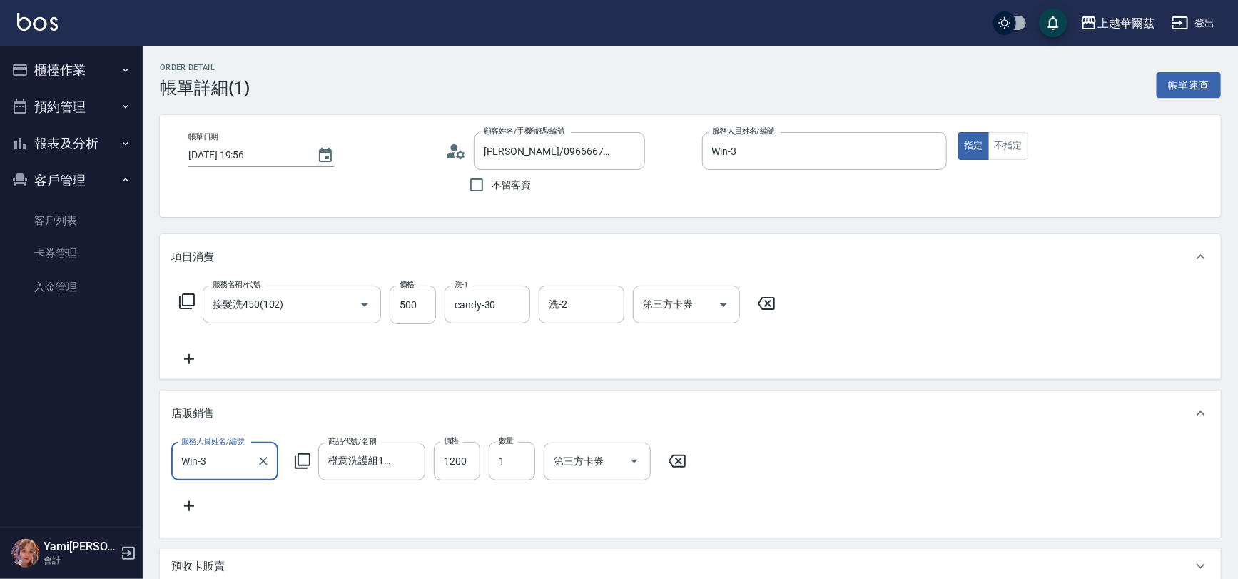
type input "[PERSON_NAME]/0966667185/T102821"
type input "接髮洗450(102)"
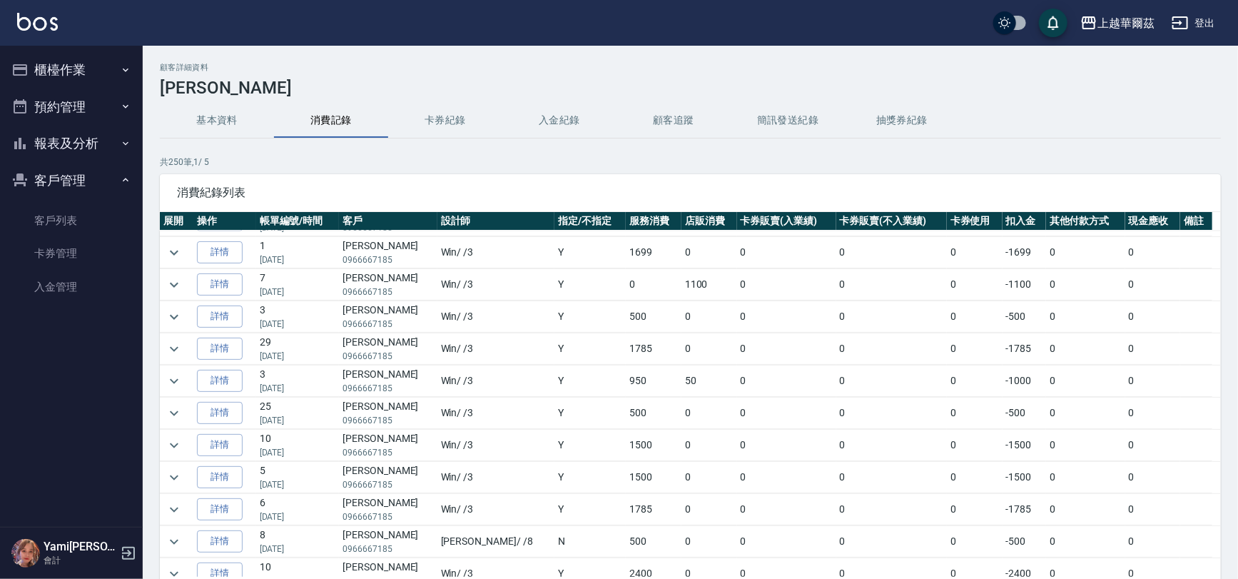
scroll to position [1079, 0]
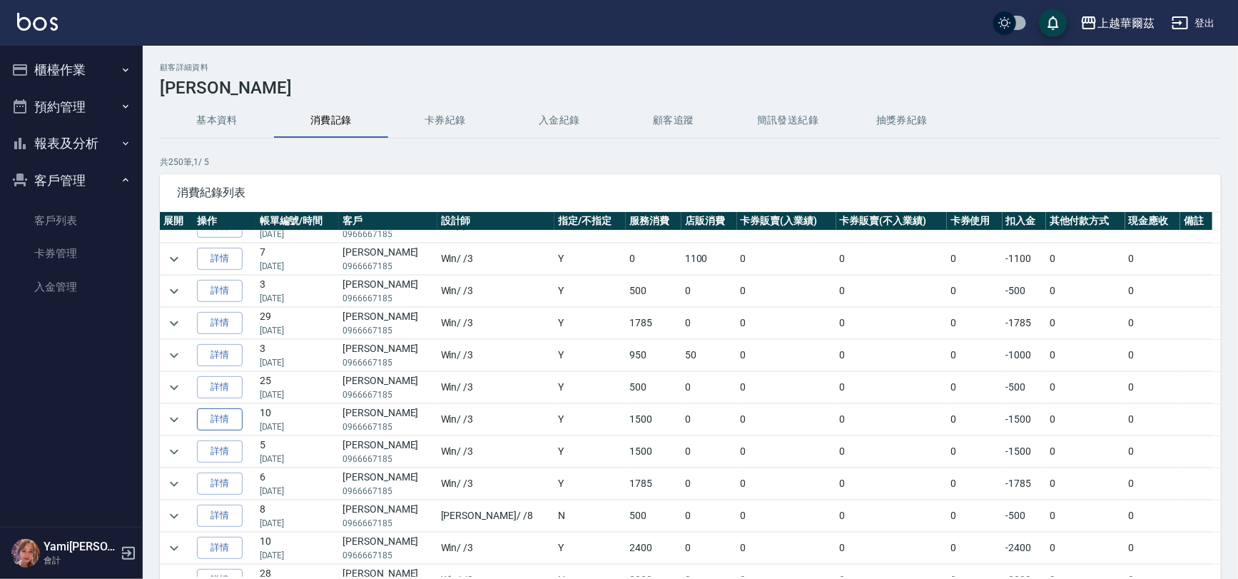
click at [228, 418] on link "詳情" at bounding box center [220, 419] width 46 height 22
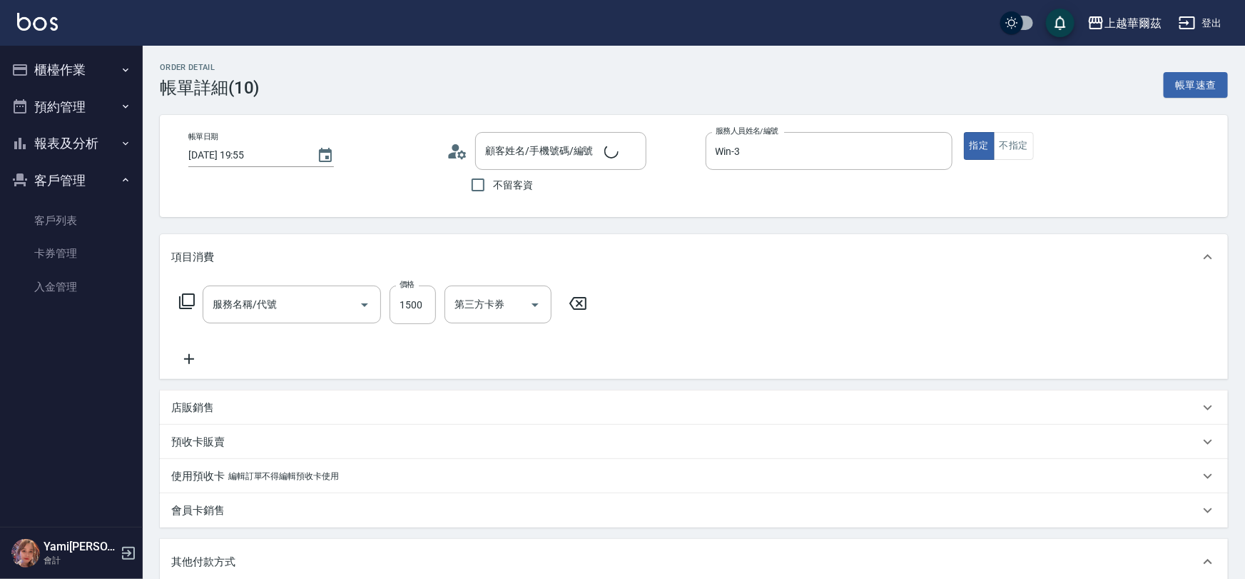
type input "[DATE] 19:55"
type input "Win-3"
type input "[PERSON_NAME]/0966667185/T102821"
type input "染1500(405)"
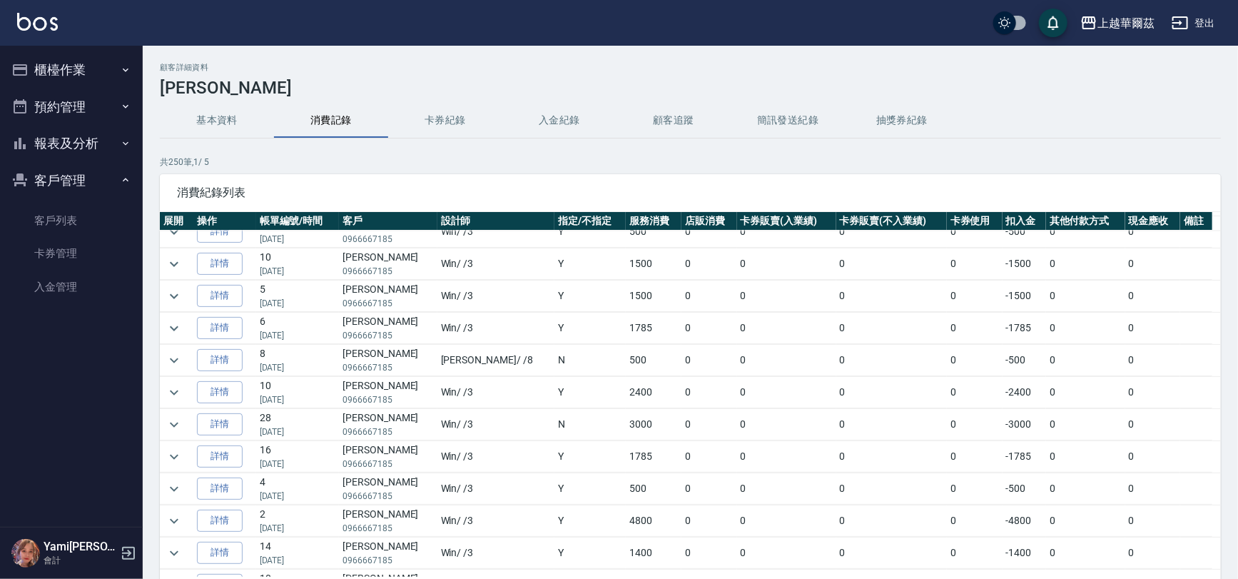
scroll to position [1252, 0]
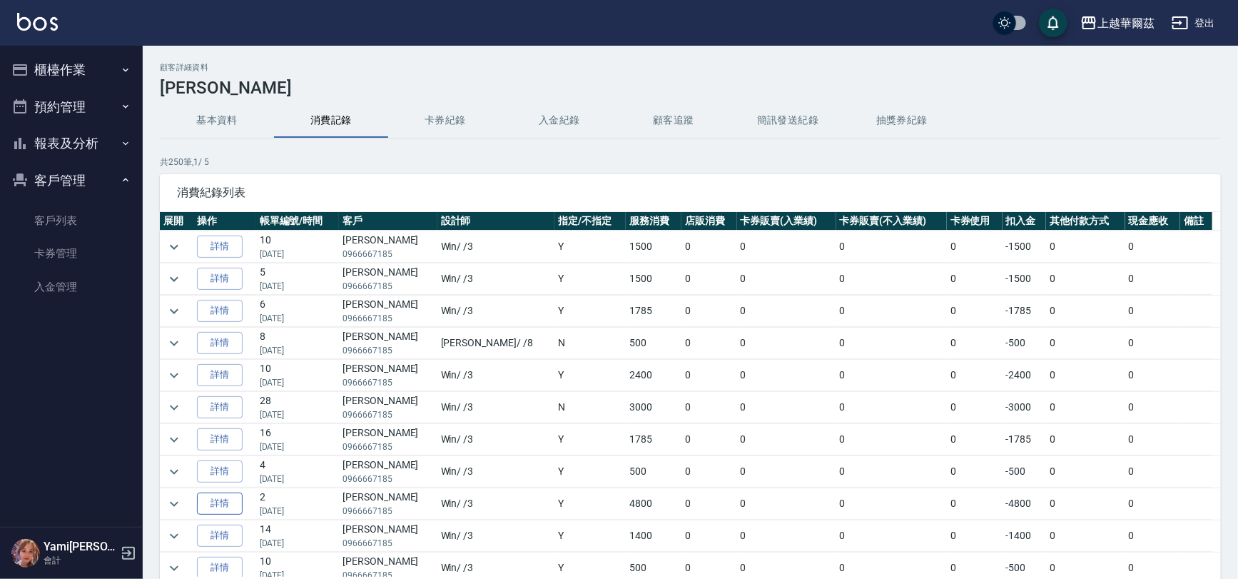
click at [231, 497] on link "詳情" at bounding box center [220, 503] width 46 height 22
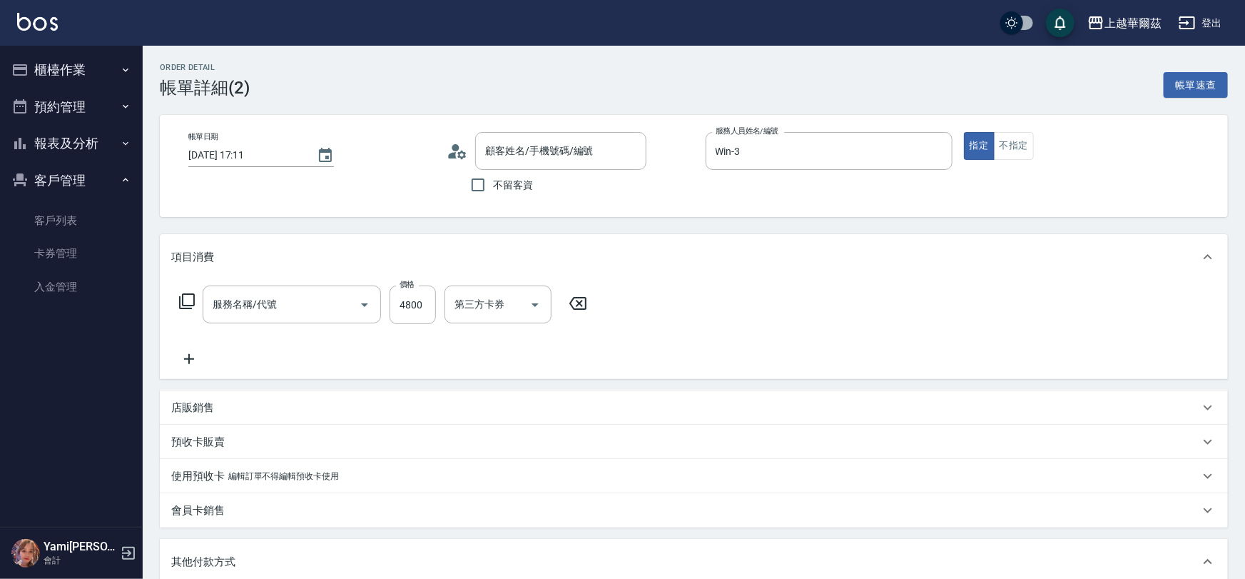
type input "[DATE] 17:11"
type input "Win-3"
type input "套餐染A餐(401)"
type input "[PERSON_NAME]/0966667185/T102821"
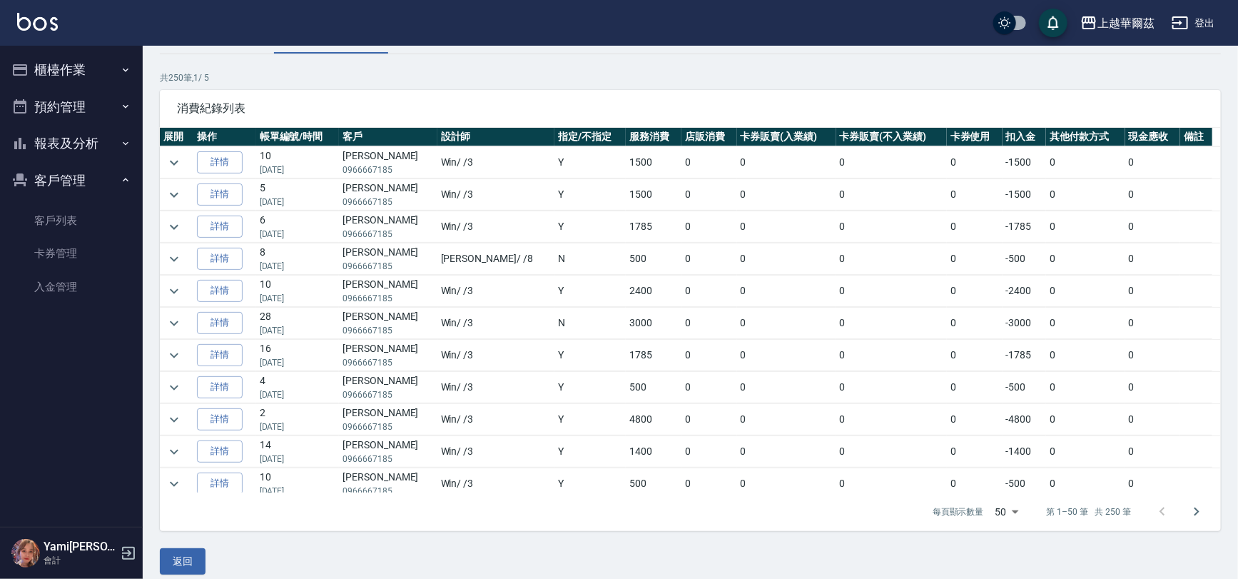
scroll to position [96, 0]
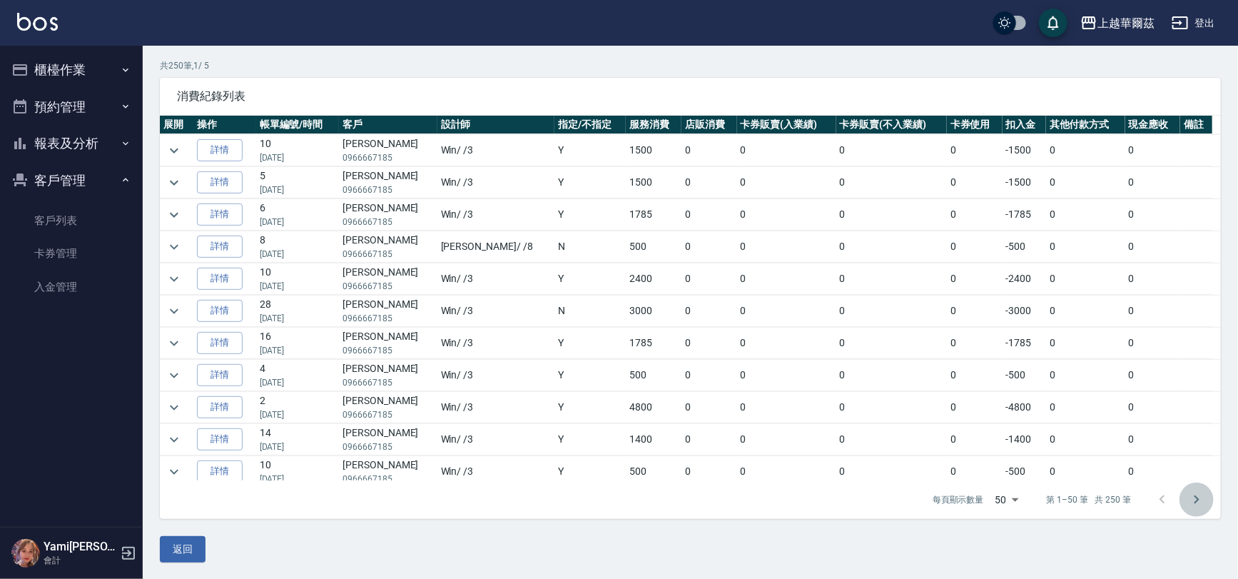
click at [1203, 495] on icon "Go to next page" at bounding box center [1196, 499] width 17 height 17
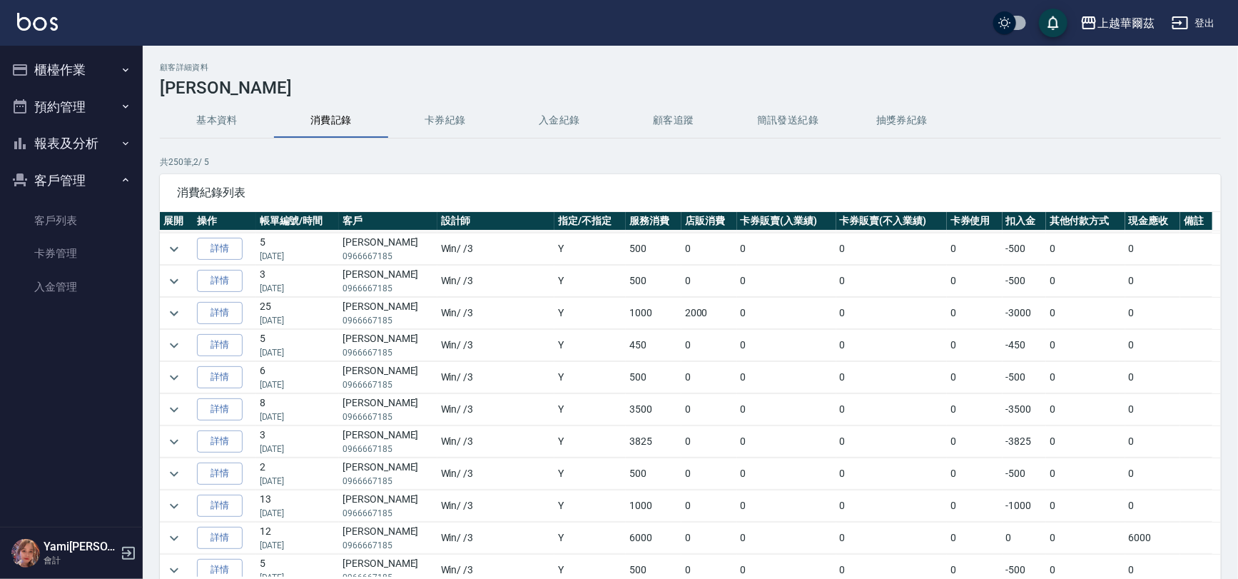
scroll to position [161, 0]
click at [220, 300] on link "詳情" at bounding box center [220, 309] width 46 height 22
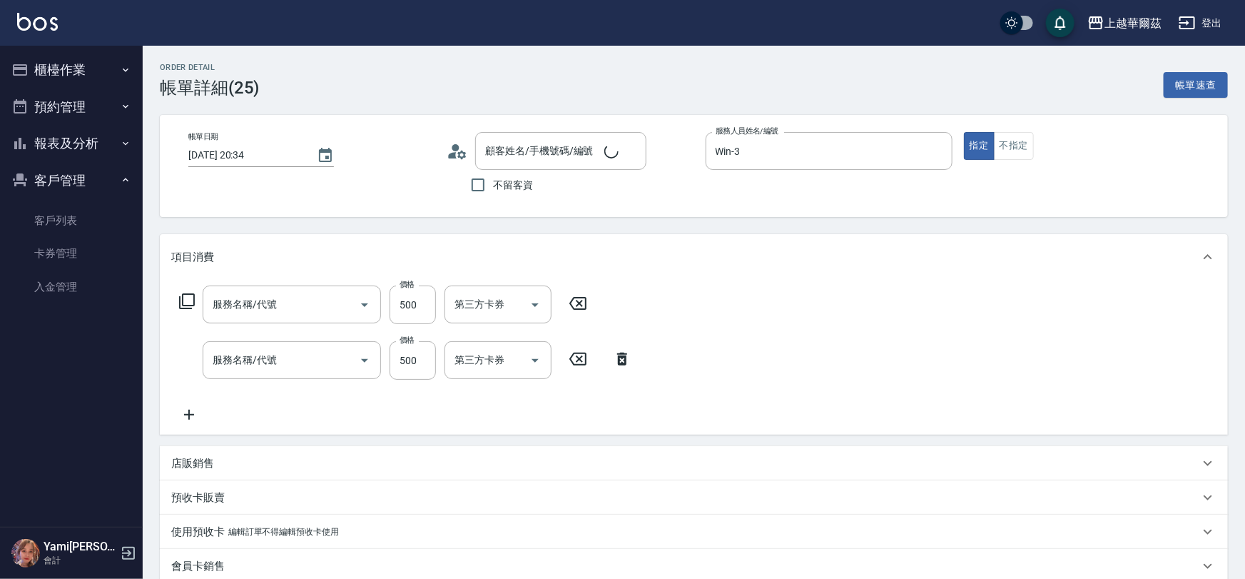
type input "[DATE] 20:34"
type input "Win-3"
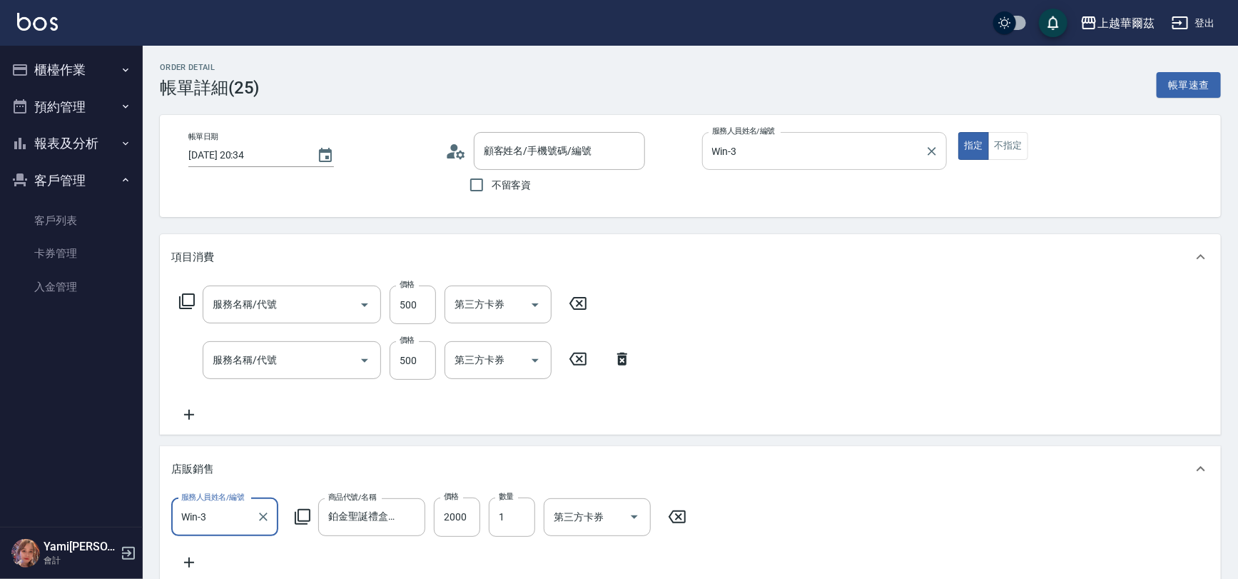
type input "[PERSON_NAME]/0966667185/T102821"
type input "自備護髮(601)"
type input "接髮洗450(102)"
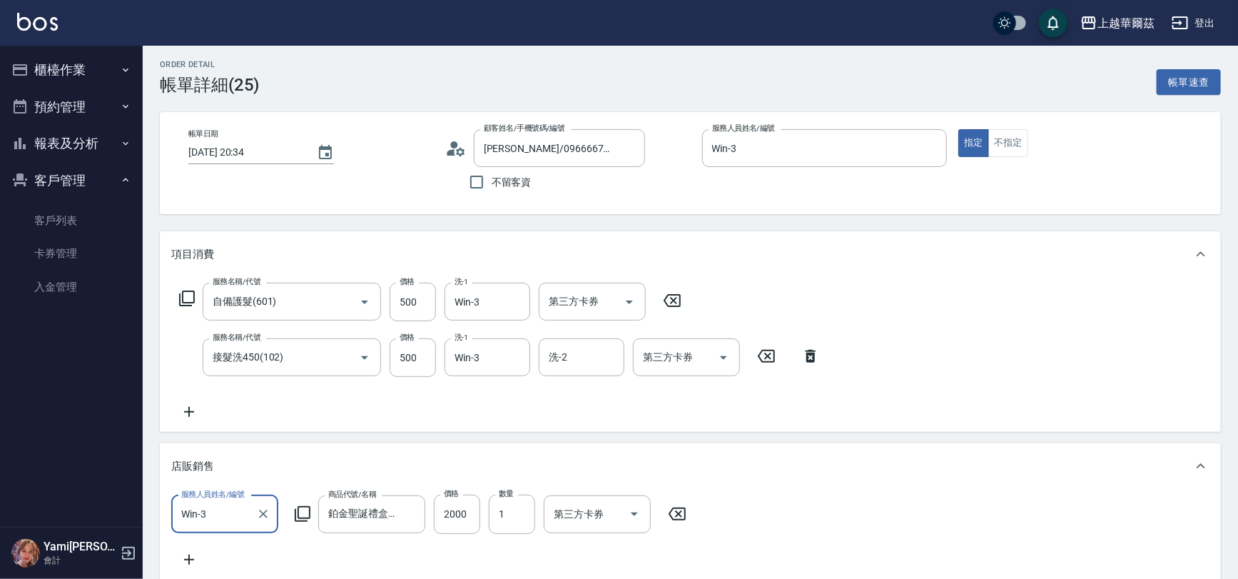
scroll to position [4, 0]
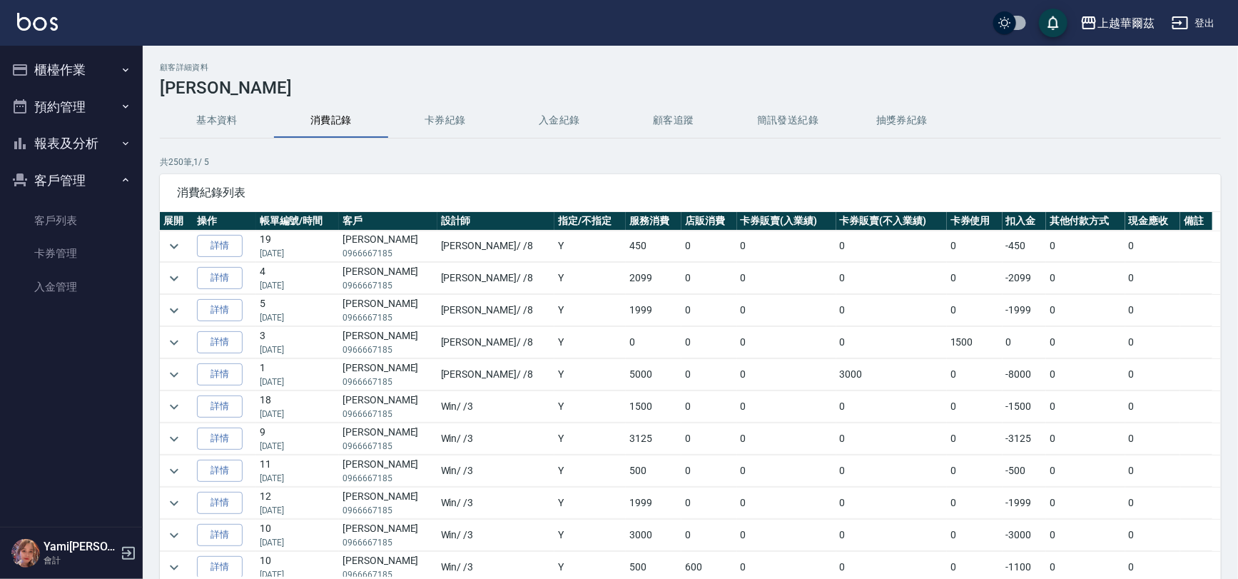
click at [385, 49] on div "顧客詳細資料 [PERSON_NAME]資料 消費記錄 卡券紀錄 入金紀錄 顧客追蹤 簡訊發送紀錄 抽獎券紀錄 共 250 筆, 1 / 5 消費紀錄列表 展…" at bounding box center [691, 361] width 1096 height 630
drag, startPoint x: 1227, startPoint y: 260, endPoint x: 1225, endPoint y: 300, distance: 40.7
click at [1225, 300] on div "顧客詳細資料 [PERSON_NAME]資料 消費記錄 卡券紀錄 入金紀錄 顧客追蹤 簡訊發送紀錄 抽獎券紀錄 共 250 筆, 1 / 5 消費紀錄列表 展…" at bounding box center [691, 361] width 1096 height 596
click at [564, 125] on button "入金紀錄" at bounding box center [559, 120] width 114 height 34
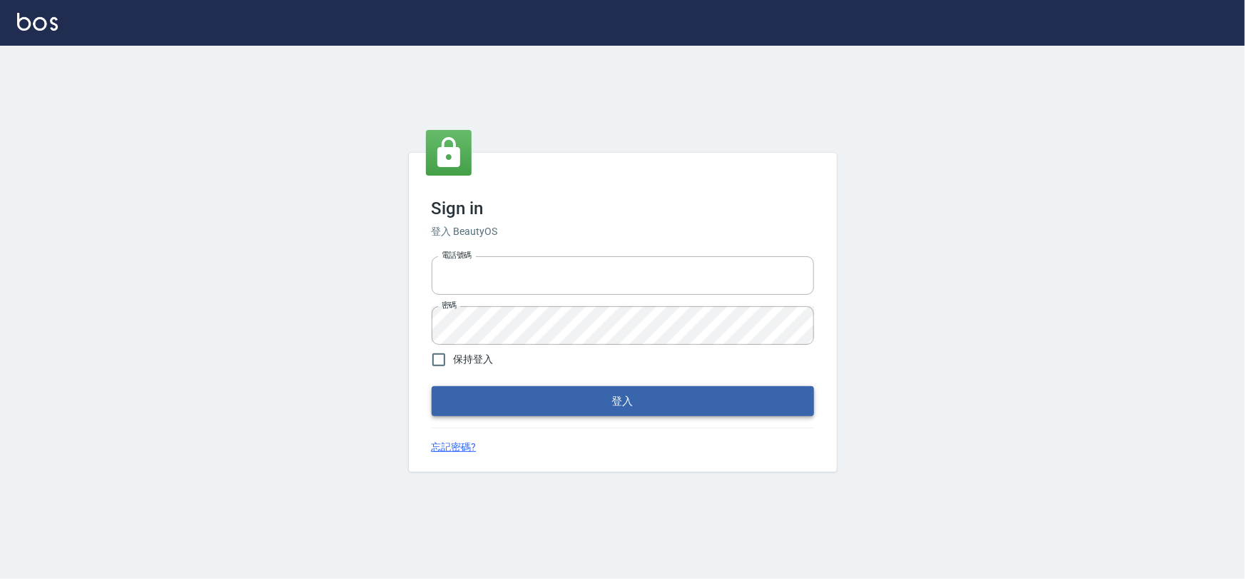
type input "0975575780"
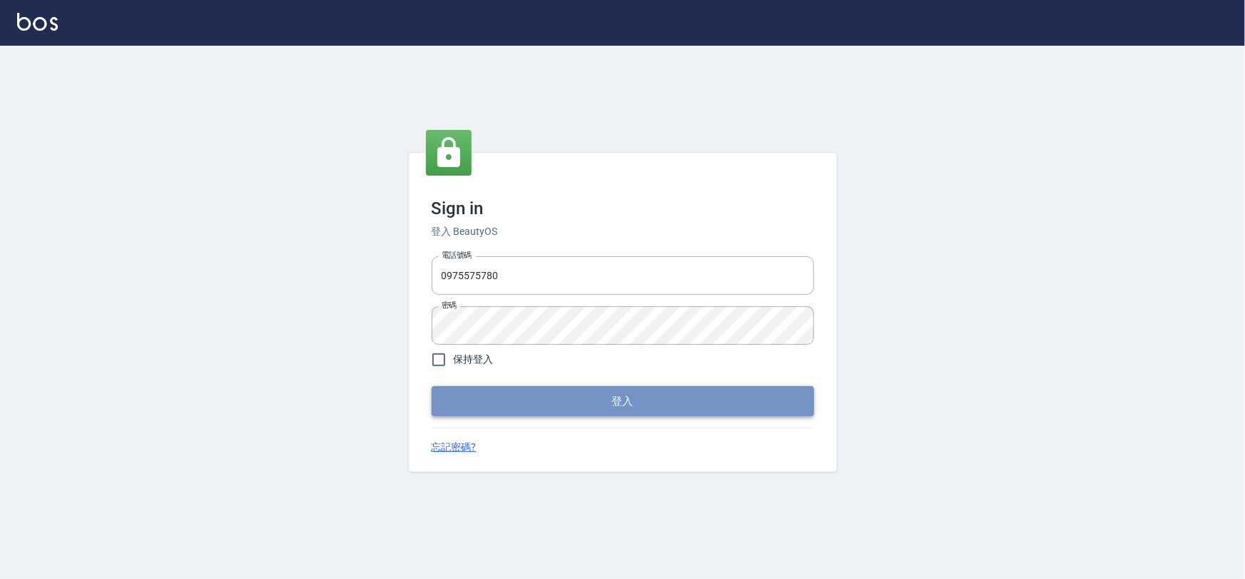
click at [607, 393] on button "登入" at bounding box center [623, 401] width 383 height 30
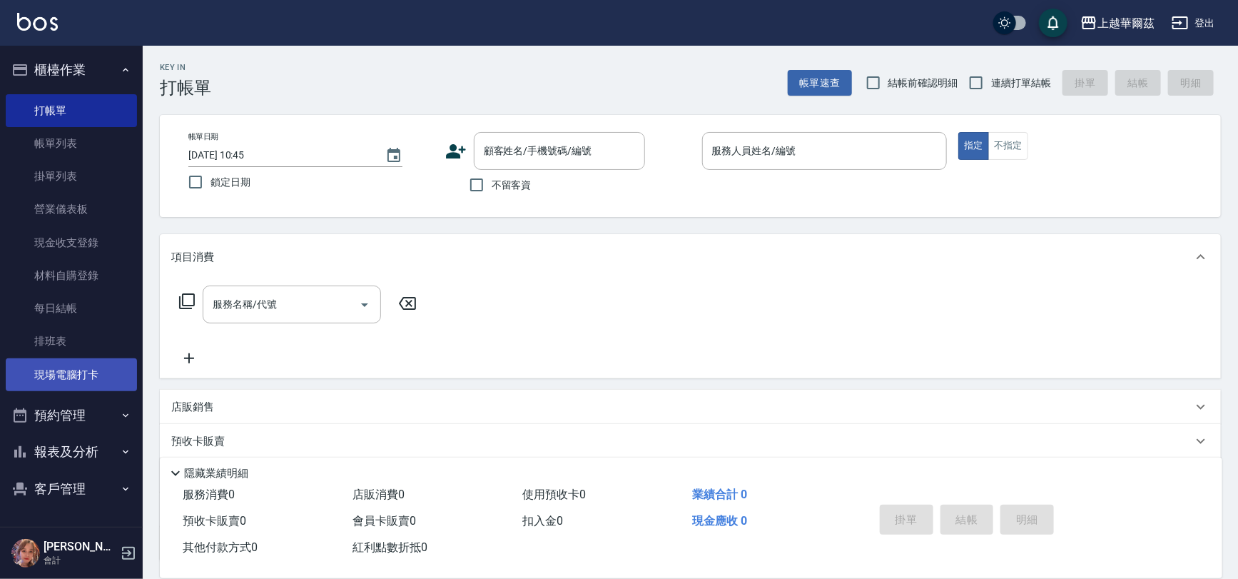
click at [75, 378] on link "現場電腦打卡" at bounding box center [71, 374] width 131 height 33
